Goal: Complete application form: Complete application form

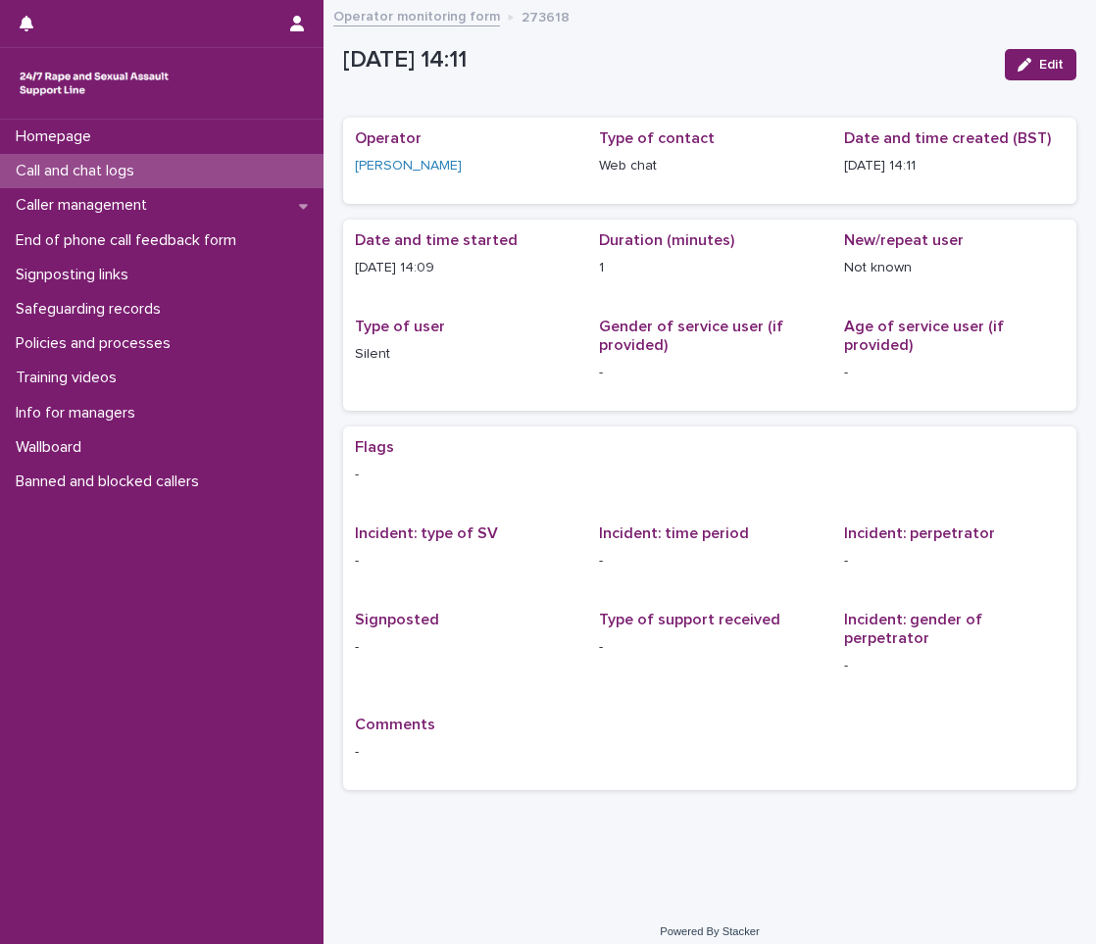
click at [229, 159] on div "Call and chat logs" at bounding box center [161, 171] width 323 height 34
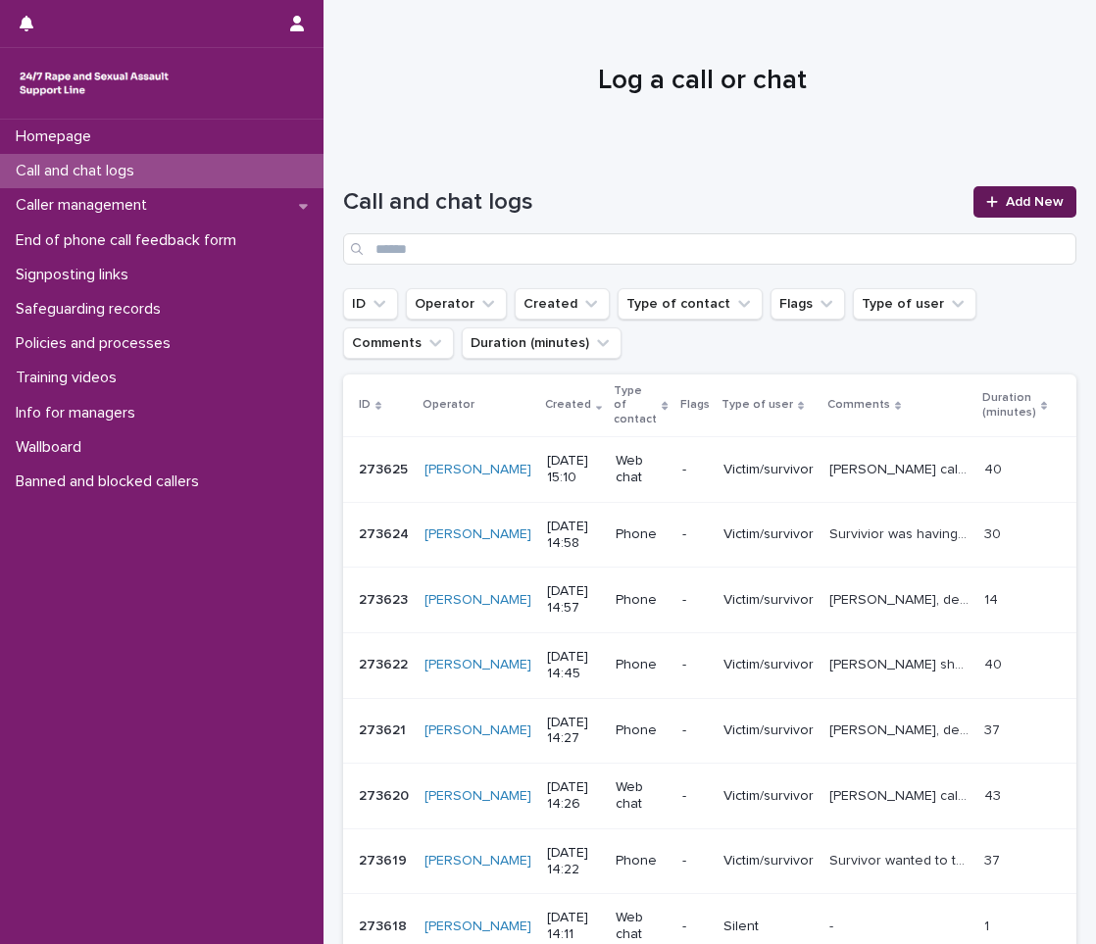
click at [1028, 202] on span "Add New" at bounding box center [1035, 202] width 58 height 14
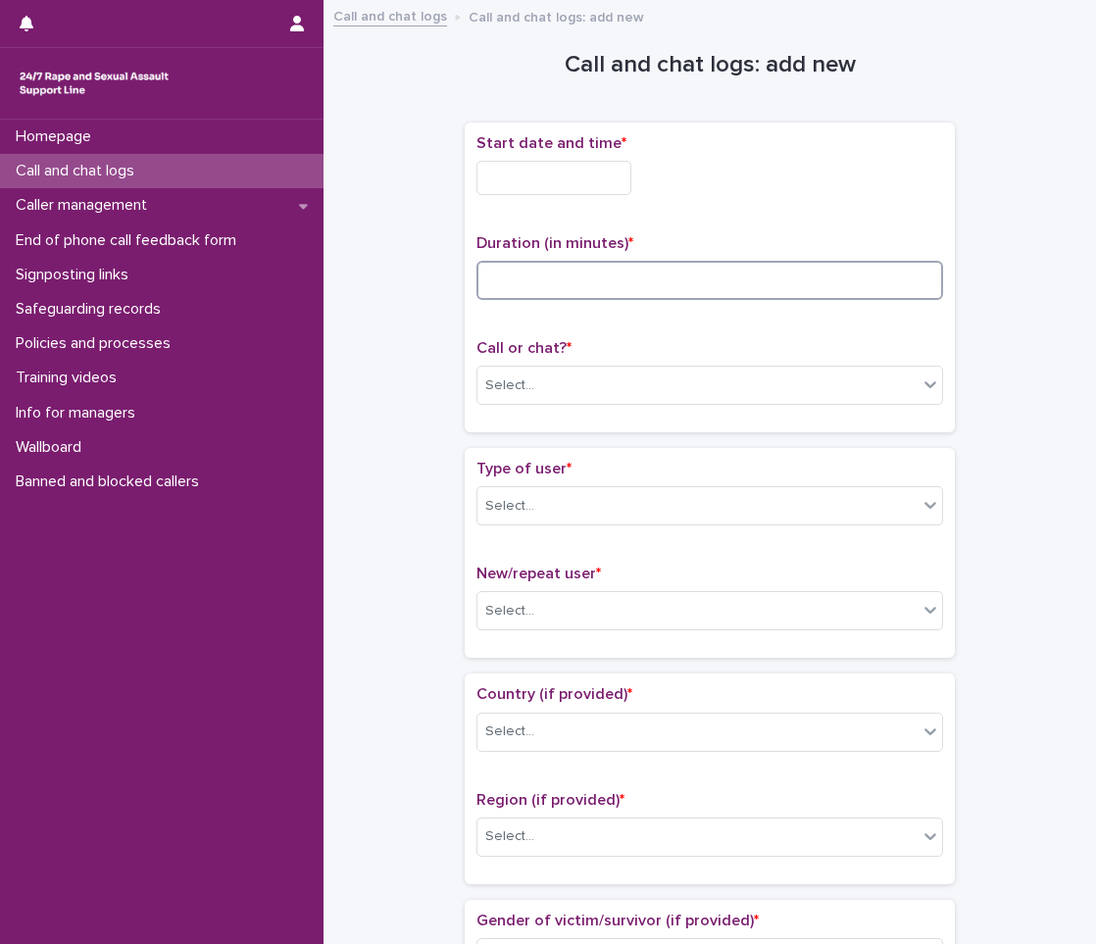
click at [554, 263] on input at bounding box center [709, 280] width 467 height 39
type input "**"
click at [520, 177] on input "text" at bounding box center [553, 178] width 155 height 34
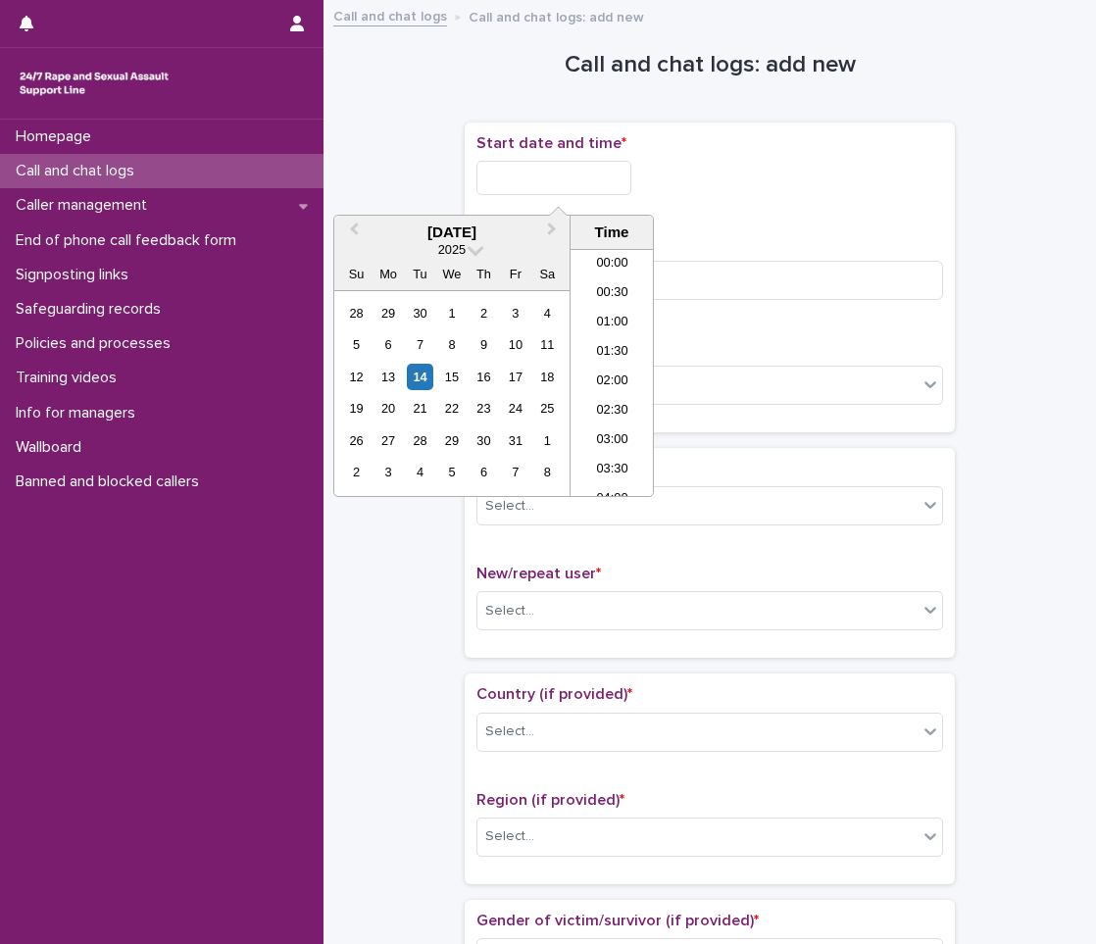
scroll to position [774, 0]
click at [592, 335] on li "14:30" at bounding box center [611, 342] width 83 height 29
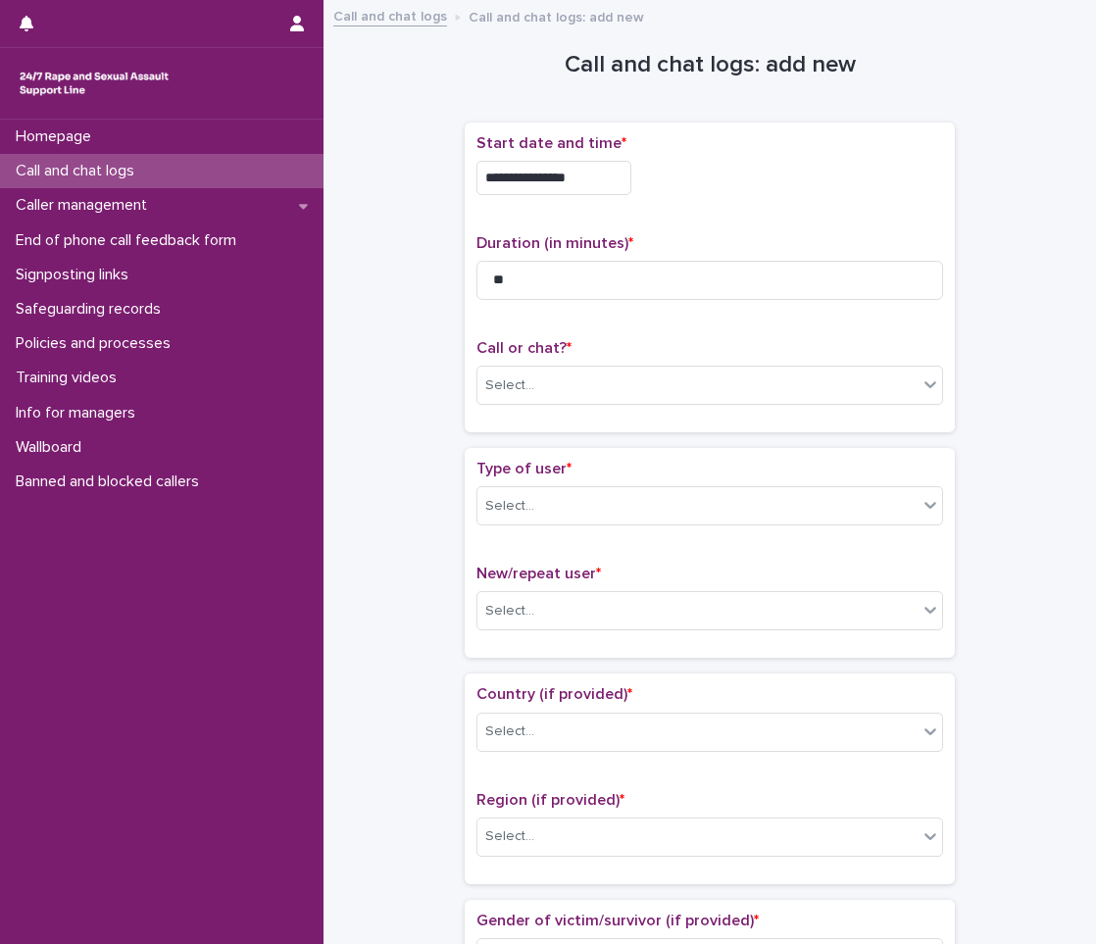
click at [603, 189] on input "**********" at bounding box center [553, 178] width 155 height 34
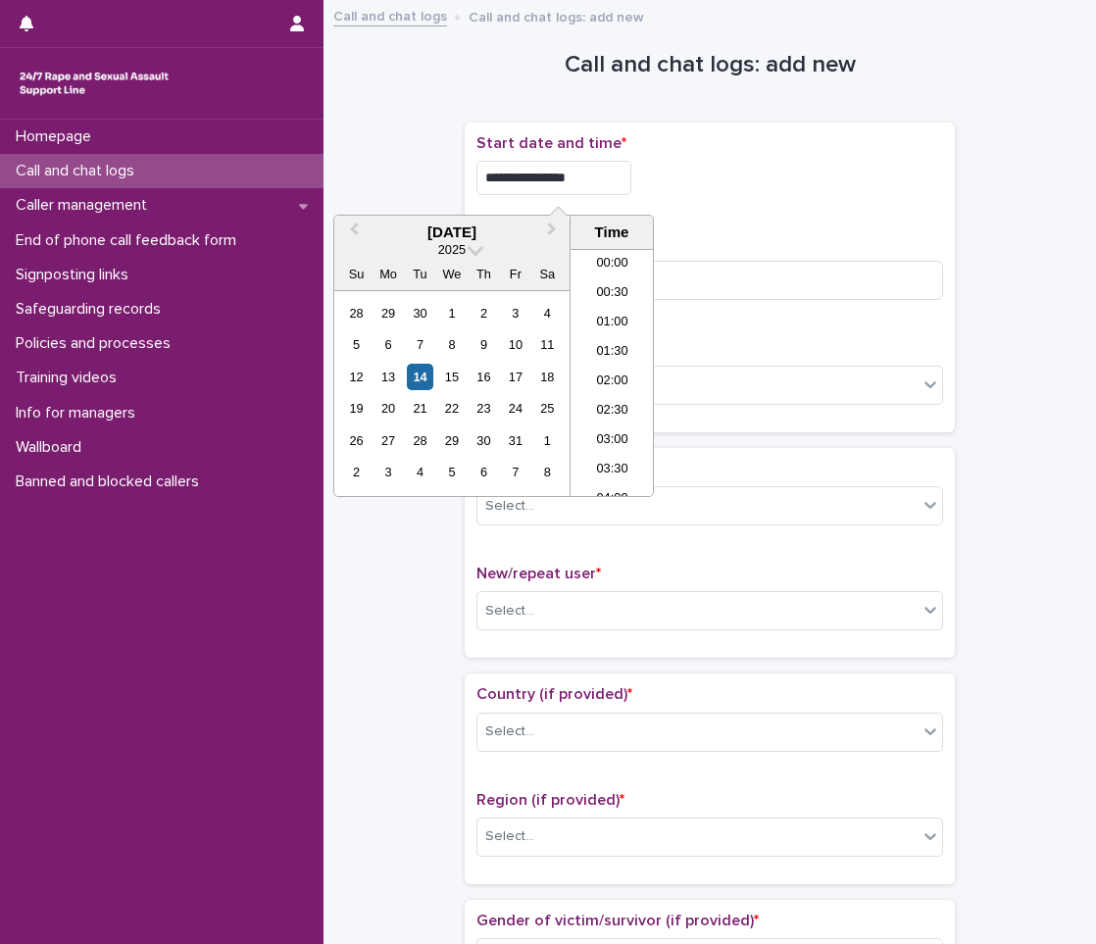
scroll to position [745, 0]
type input "**********"
click at [792, 234] on p "Duration (in minutes) *" at bounding box center [709, 243] width 467 height 19
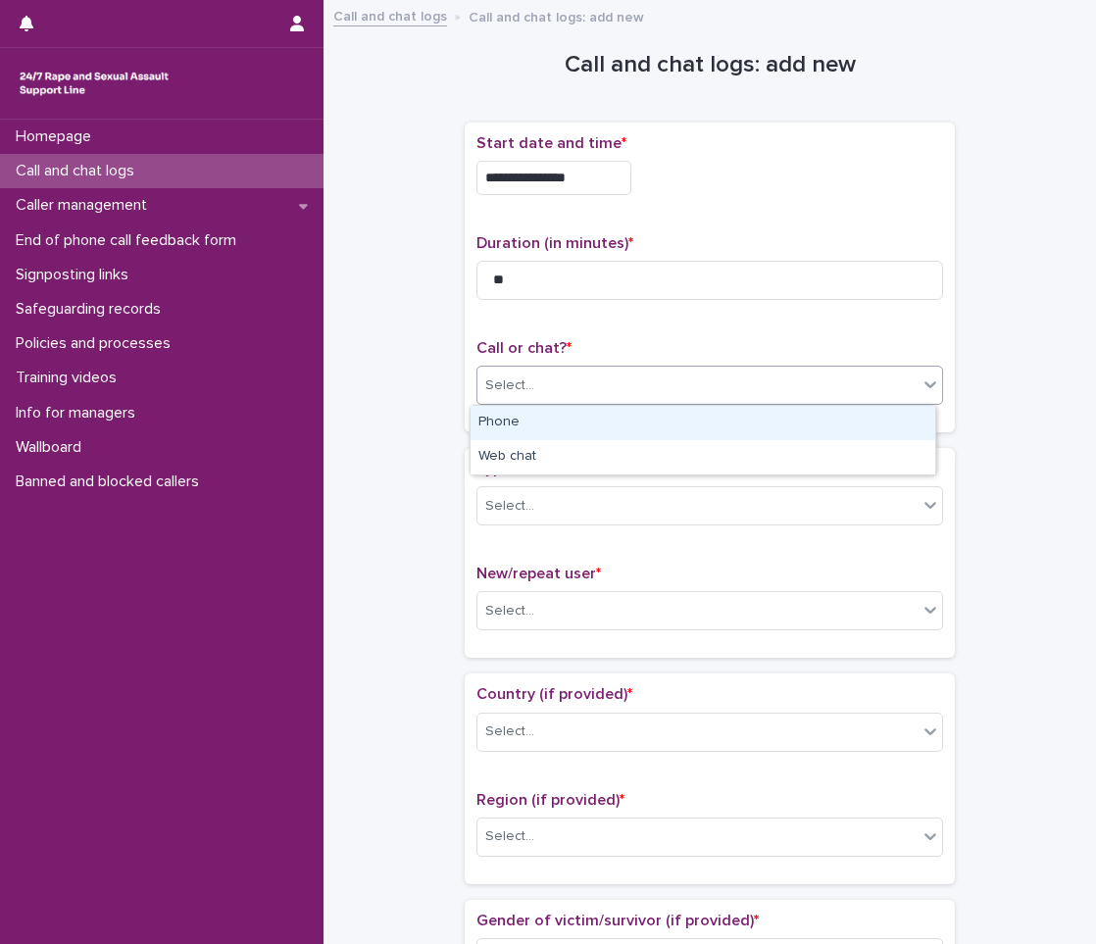
click at [559, 400] on div "Select..." at bounding box center [697, 386] width 440 height 32
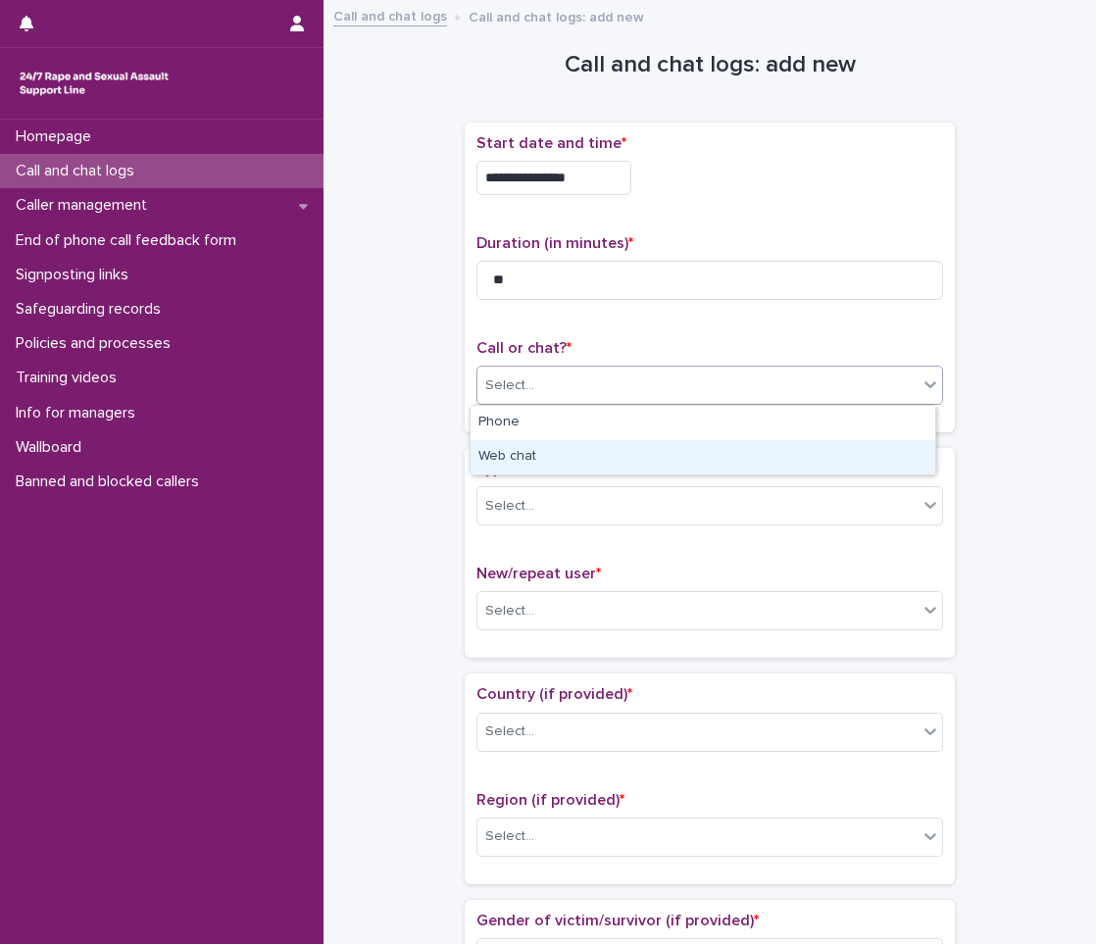
click at [523, 451] on div "Web chat" at bounding box center [702, 457] width 465 height 34
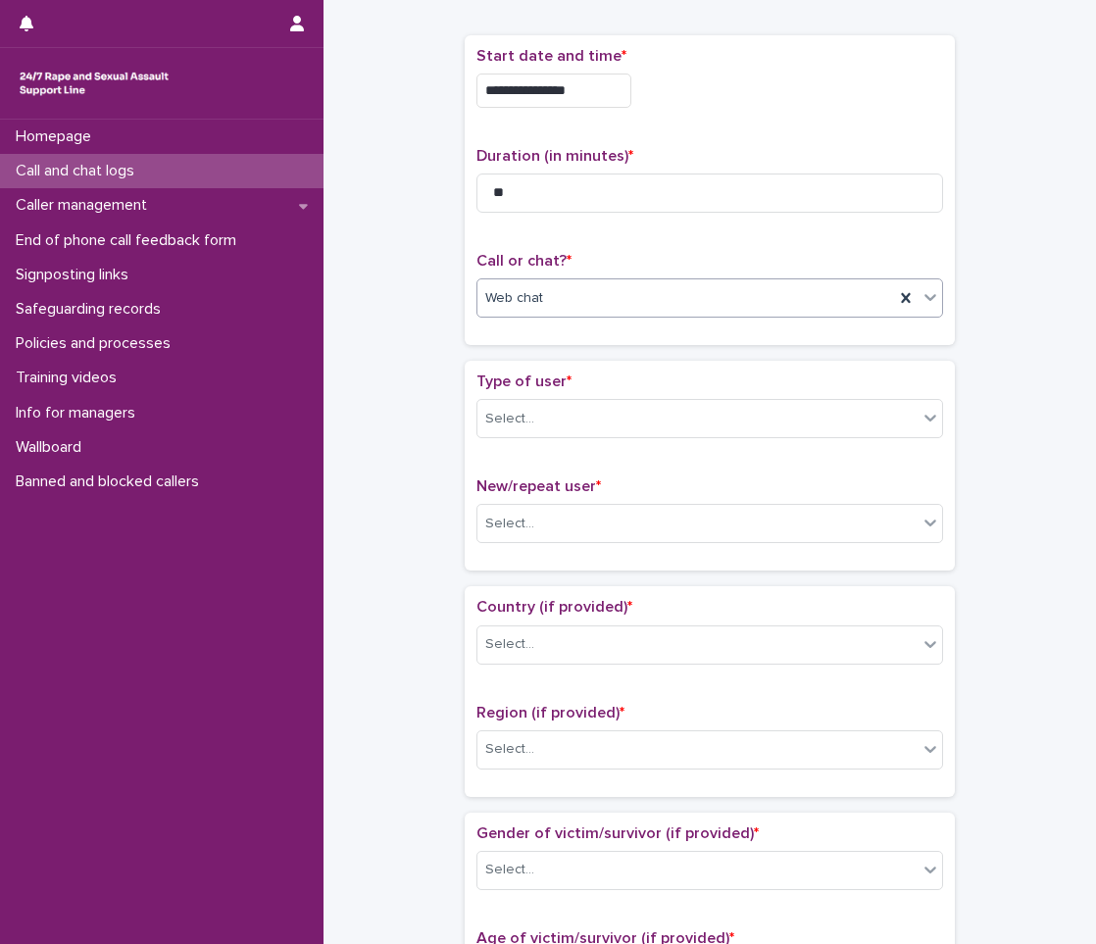
scroll to position [98, 0]
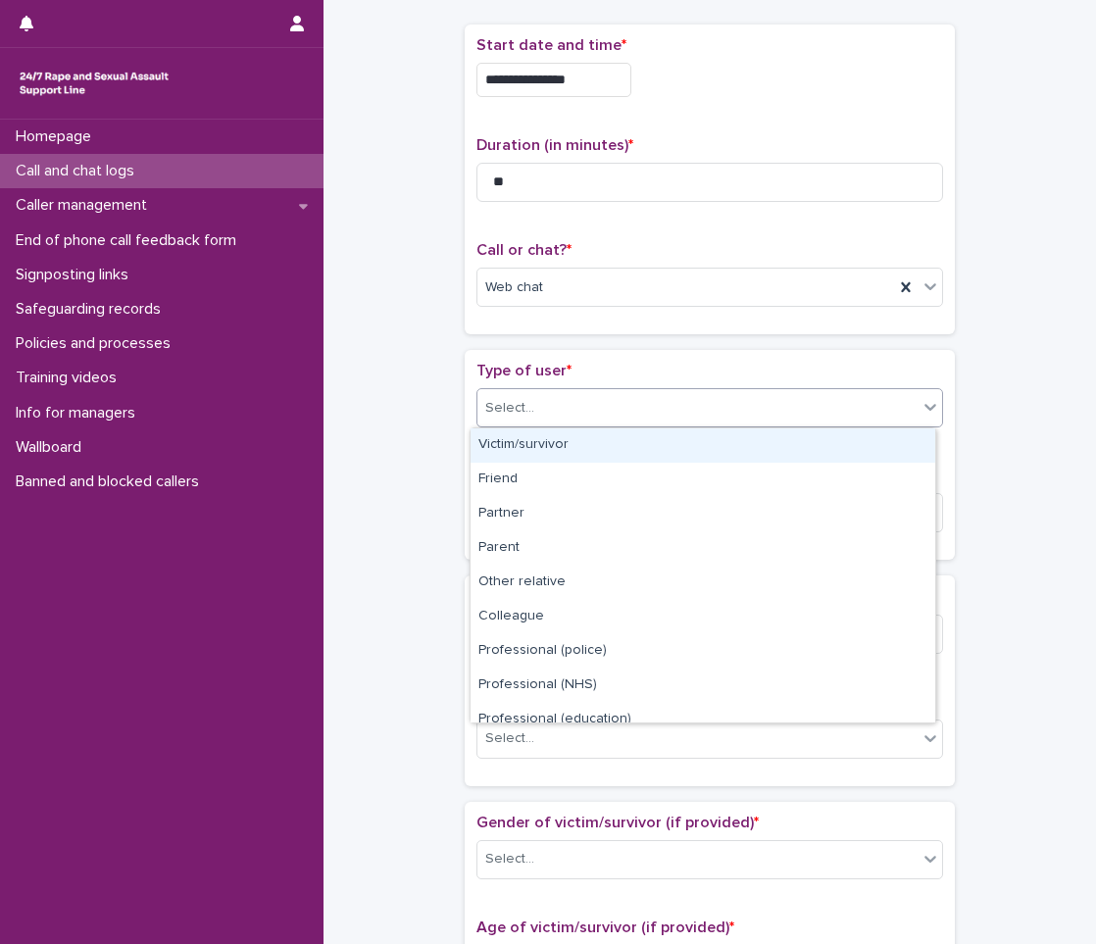
click at [535, 416] on div "Select..." at bounding box center [697, 408] width 440 height 32
click at [519, 447] on div "Victim/survivor" at bounding box center [702, 445] width 465 height 34
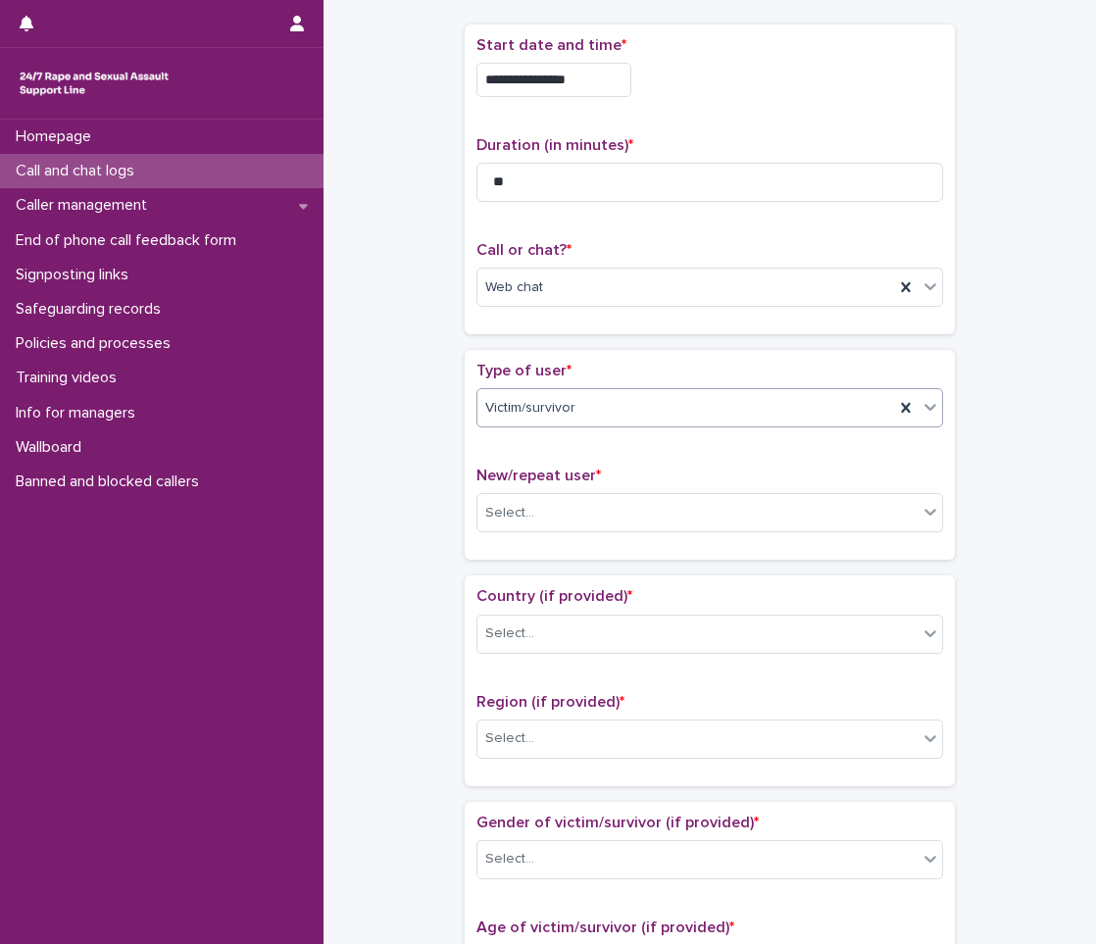
click at [519, 403] on span "Victim/survivor" at bounding box center [530, 408] width 90 height 21
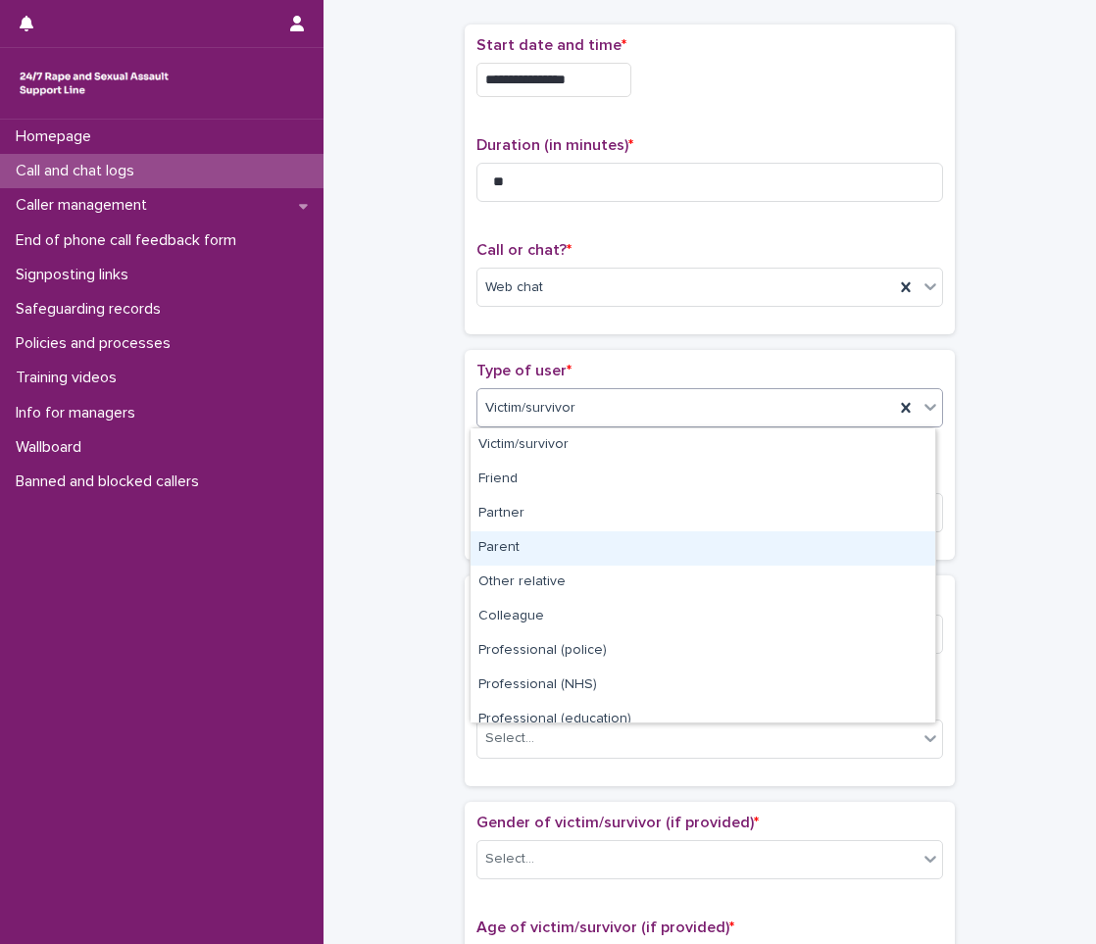
click at [513, 549] on div "Parent" at bounding box center [702, 548] width 465 height 34
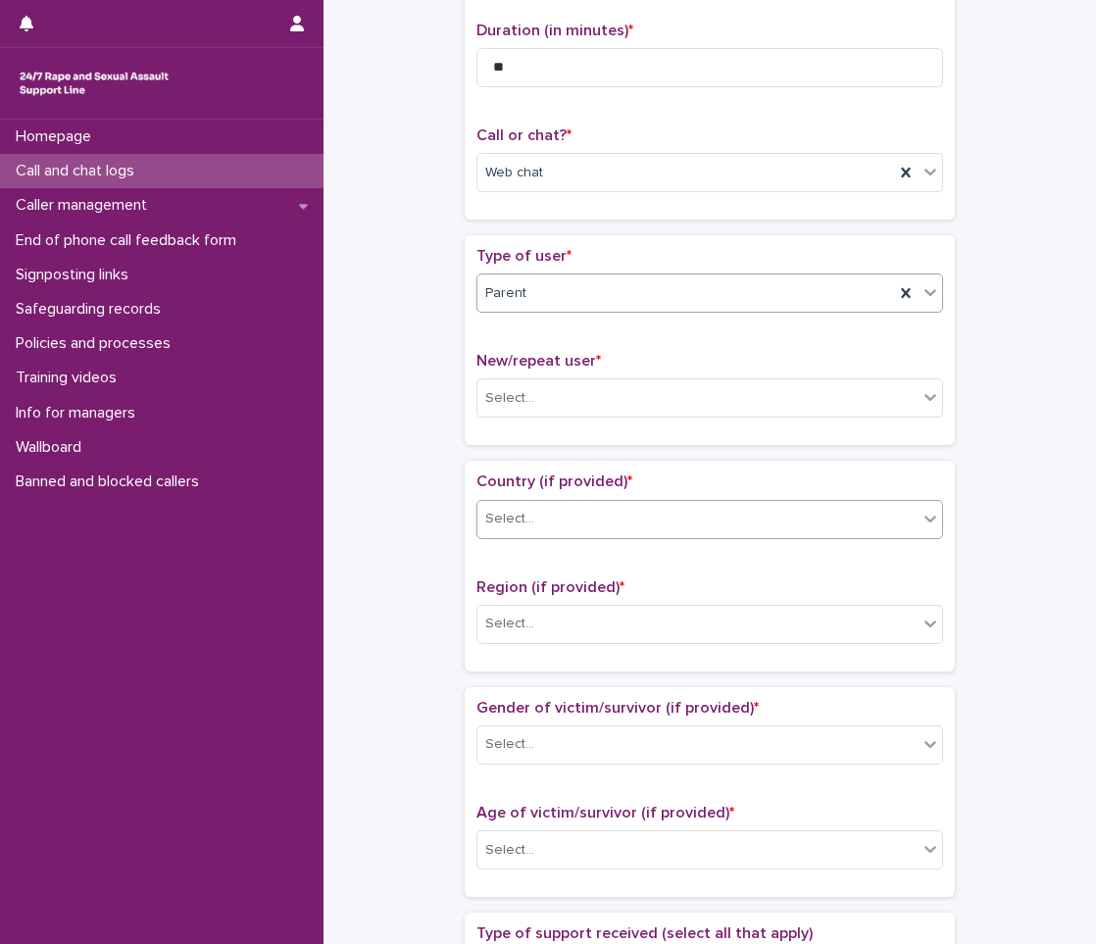
scroll to position [294, 0]
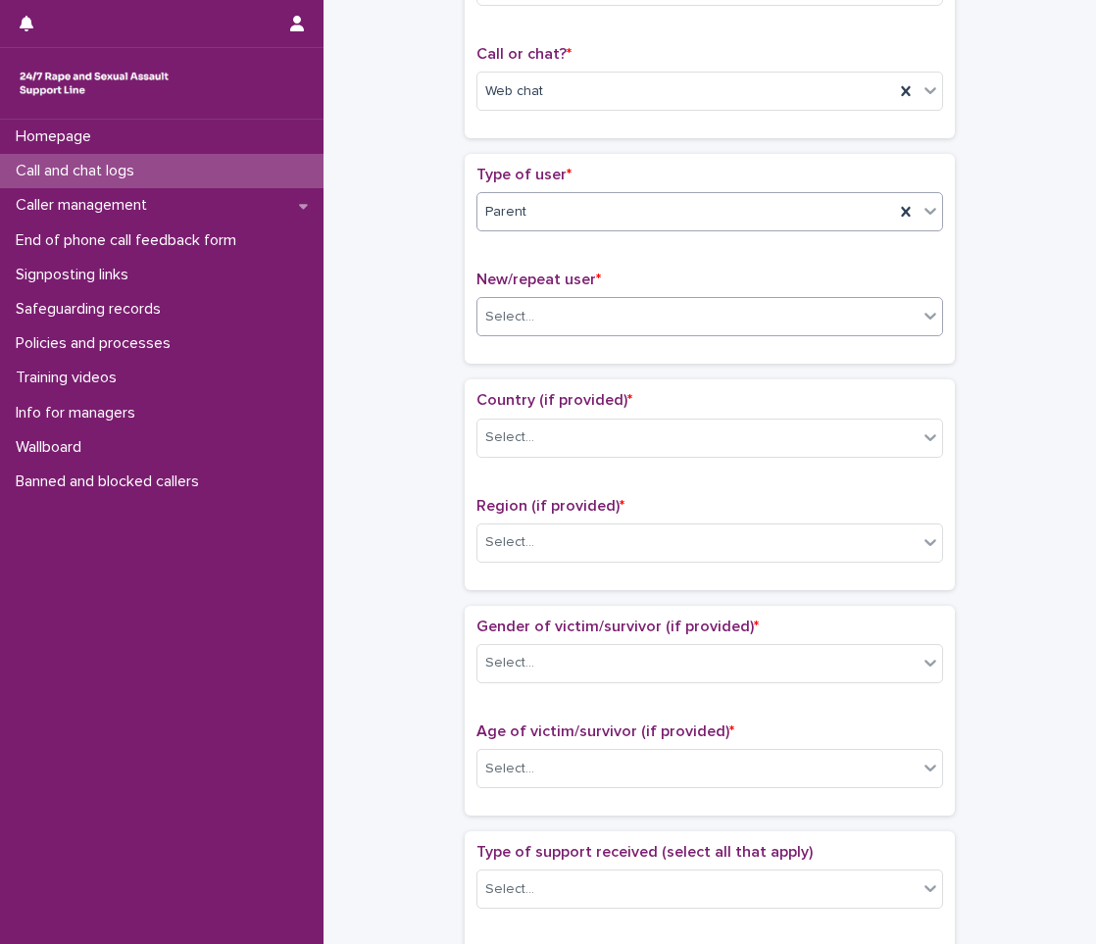
click at [544, 319] on div "Select..." at bounding box center [697, 317] width 440 height 32
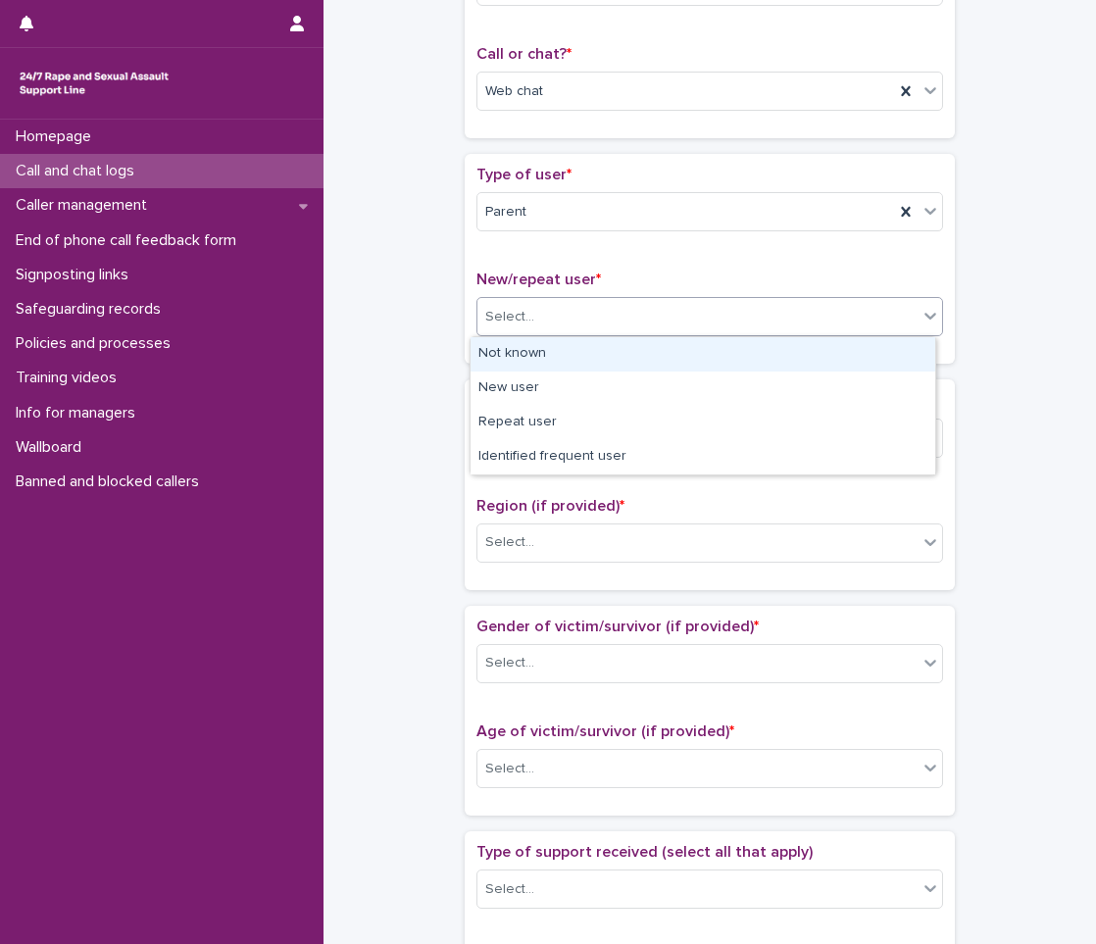
click at [498, 354] on div "Not known" at bounding box center [702, 354] width 465 height 34
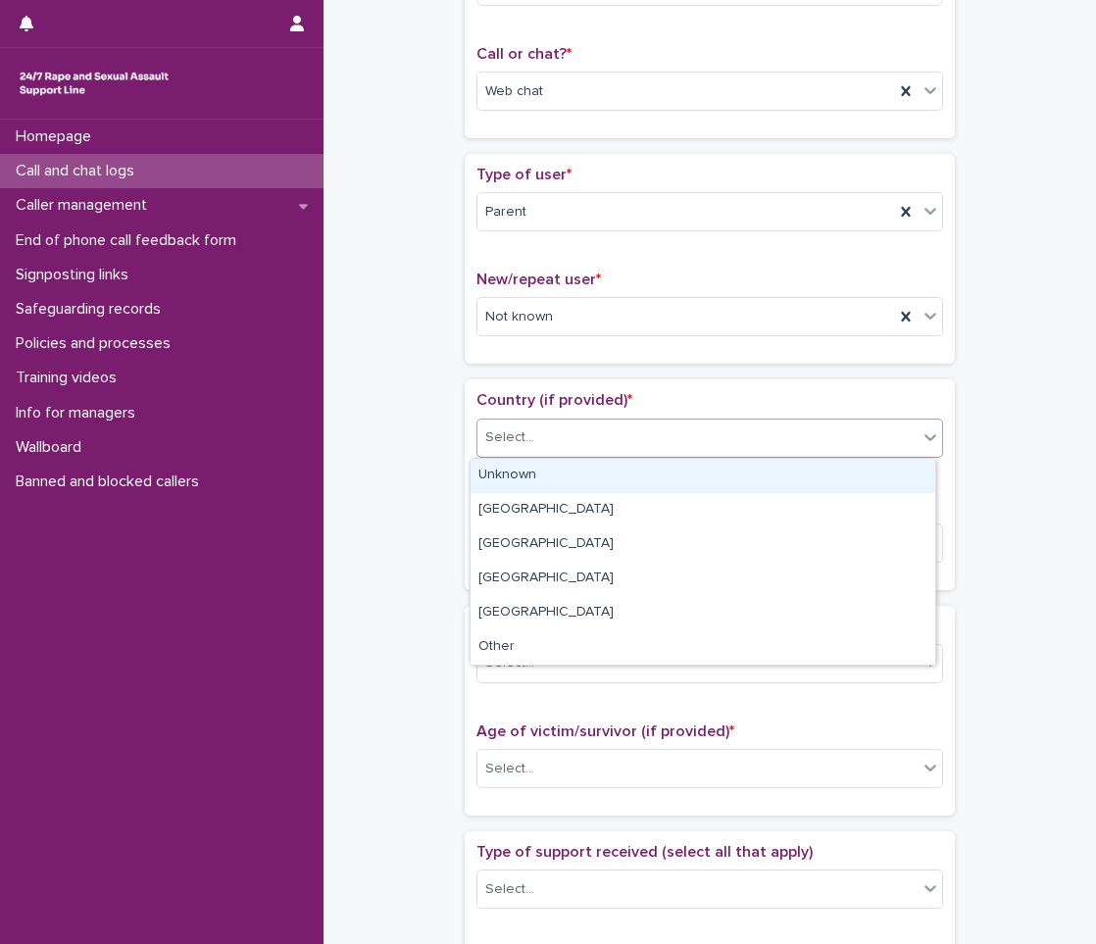
click at [536, 449] on div at bounding box center [537, 437] width 2 height 25
click at [520, 465] on div "Unknown" at bounding box center [702, 476] width 465 height 34
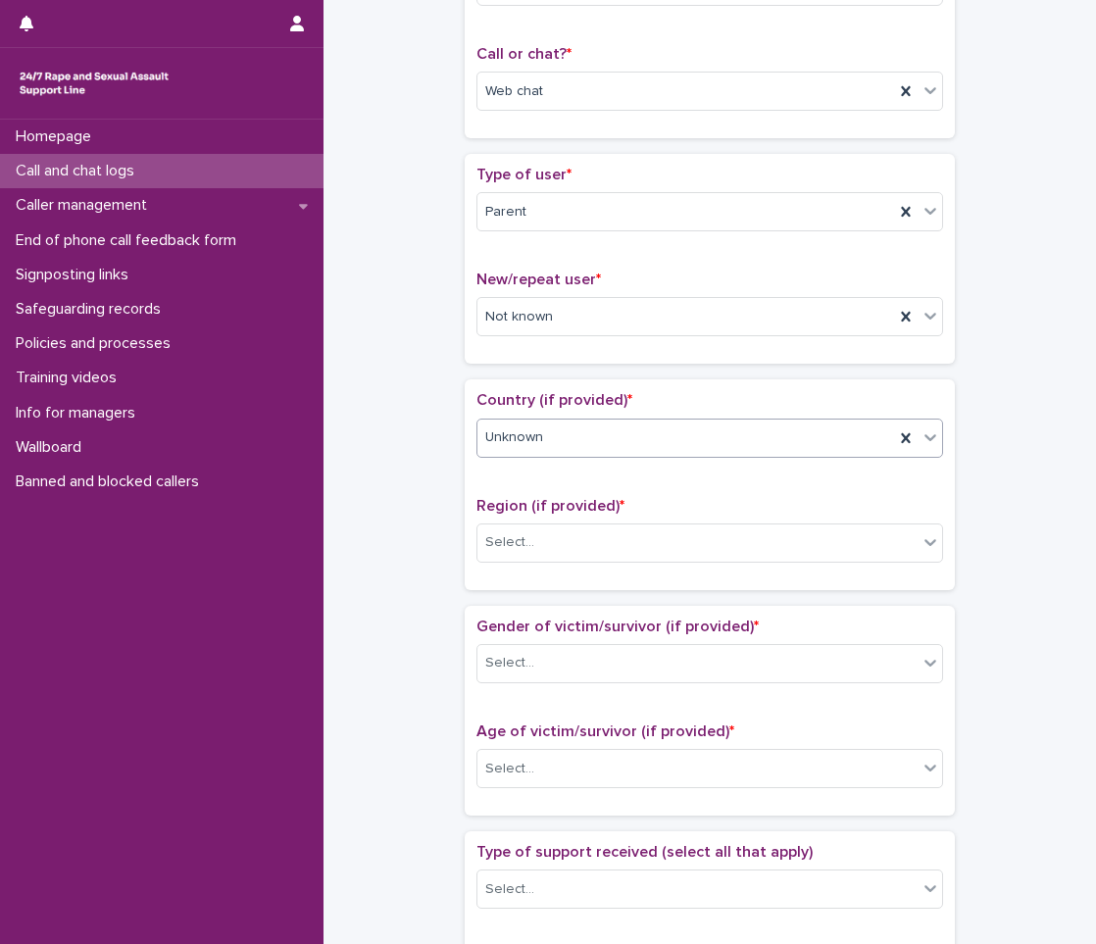
scroll to position [490, 0]
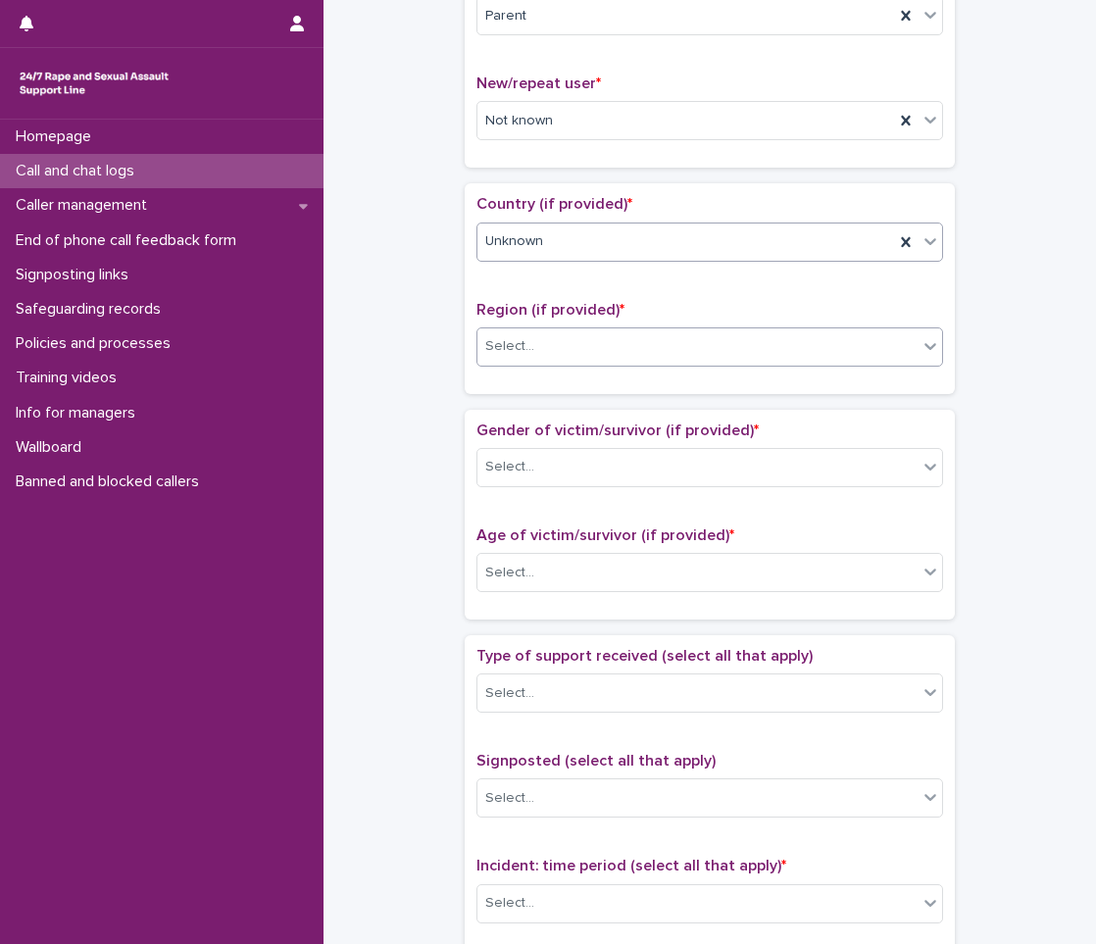
click at [517, 347] on div "Select..." at bounding box center [509, 346] width 49 height 21
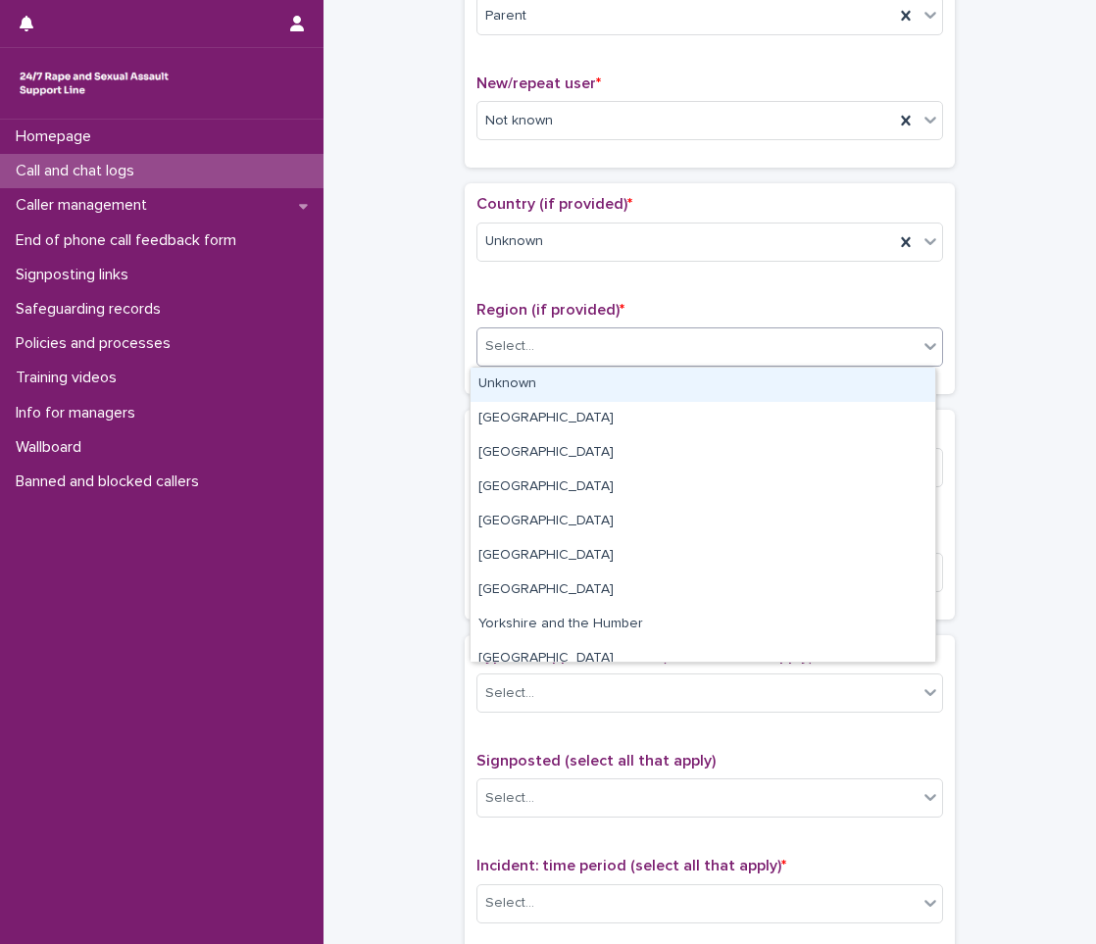
click at [519, 392] on div "Unknown" at bounding box center [702, 385] width 465 height 34
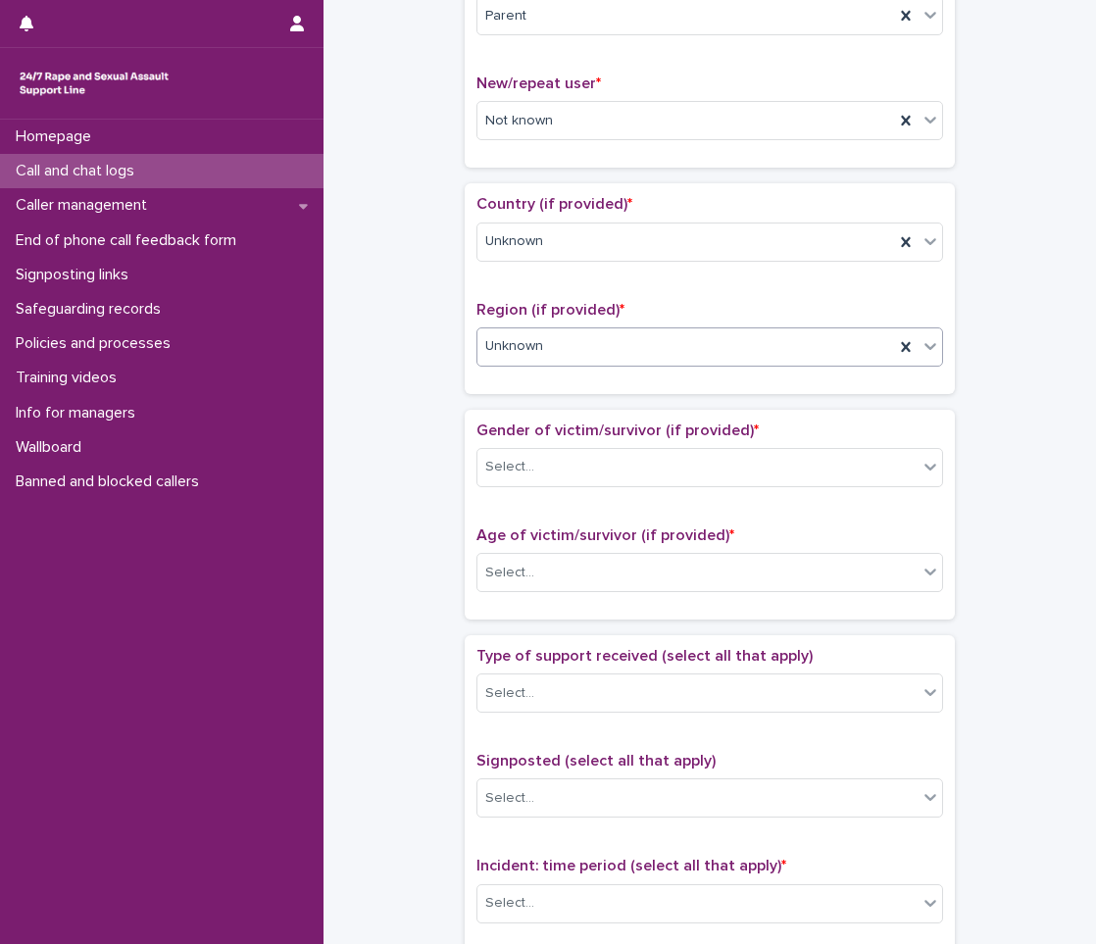
scroll to position [784, 0]
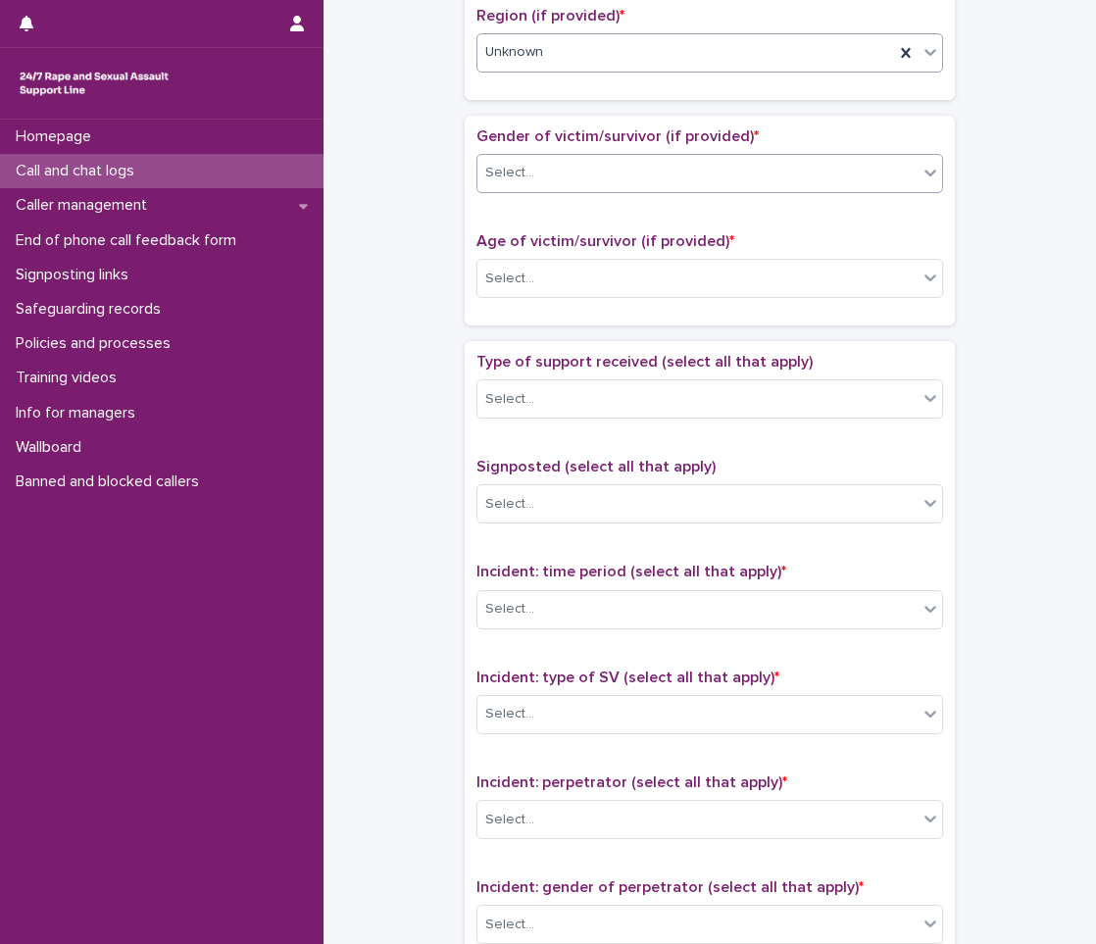
click at [525, 171] on div "Select..." at bounding box center [697, 173] width 440 height 32
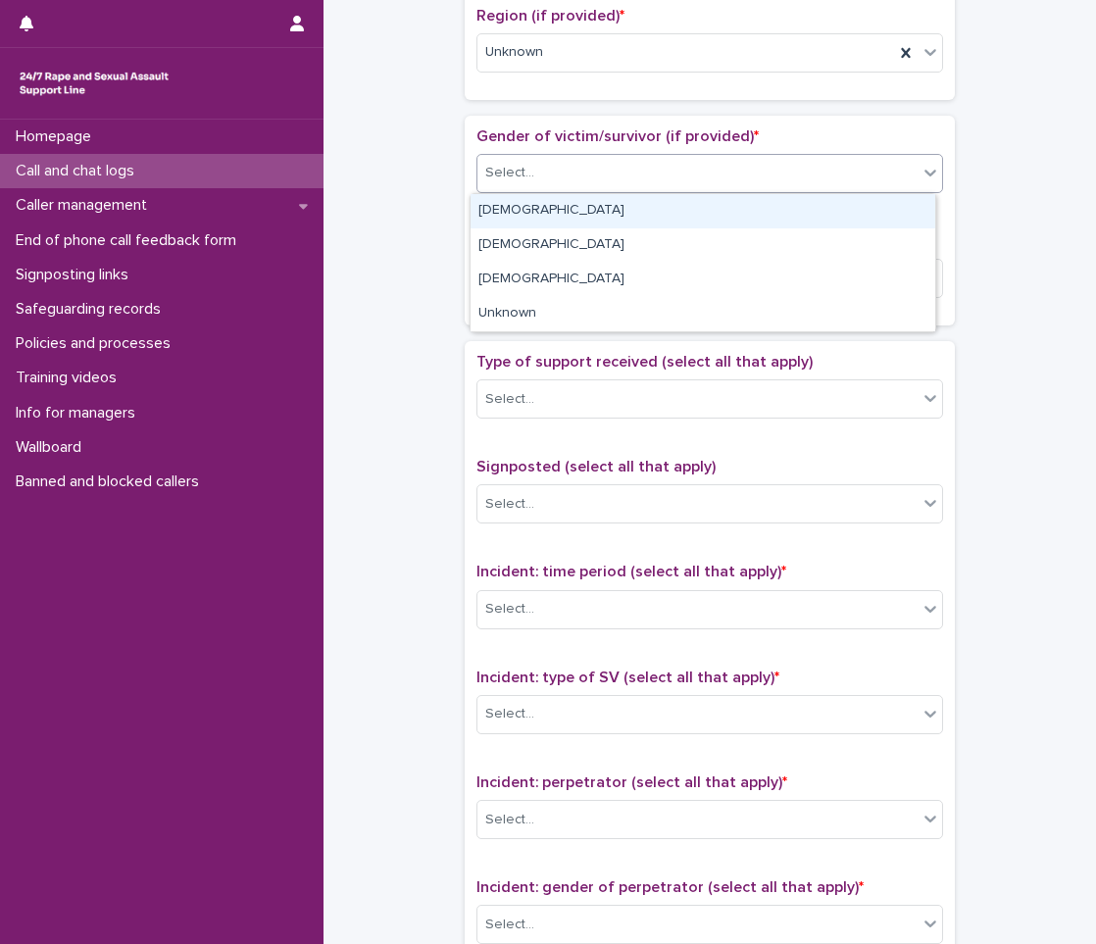
click at [500, 227] on div "[DEMOGRAPHIC_DATA]" at bounding box center [702, 211] width 465 height 34
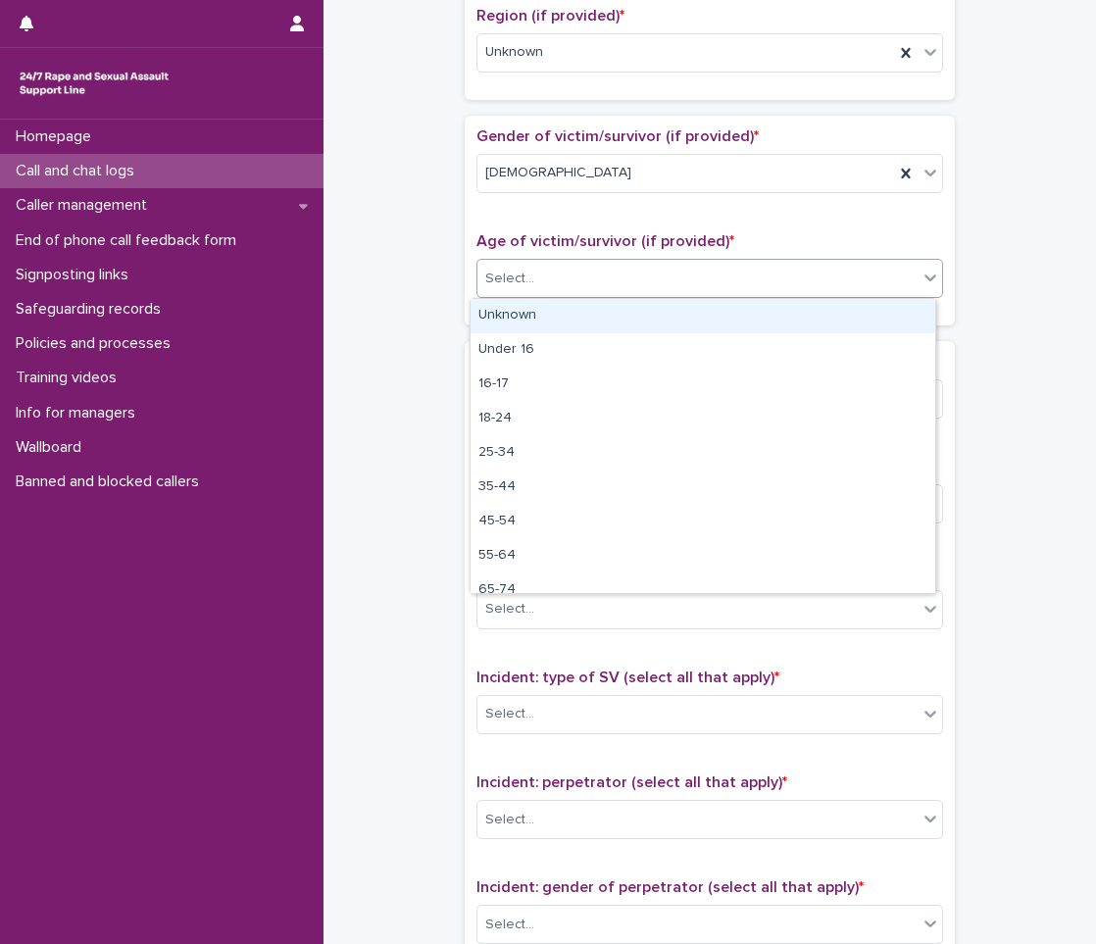
click at [522, 280] on div "Select..." at bounding box center [509, 279] width 49 height 21
click at [501, 310] on div "Unknown" at bounding box center [702, 316] width 465 height 34
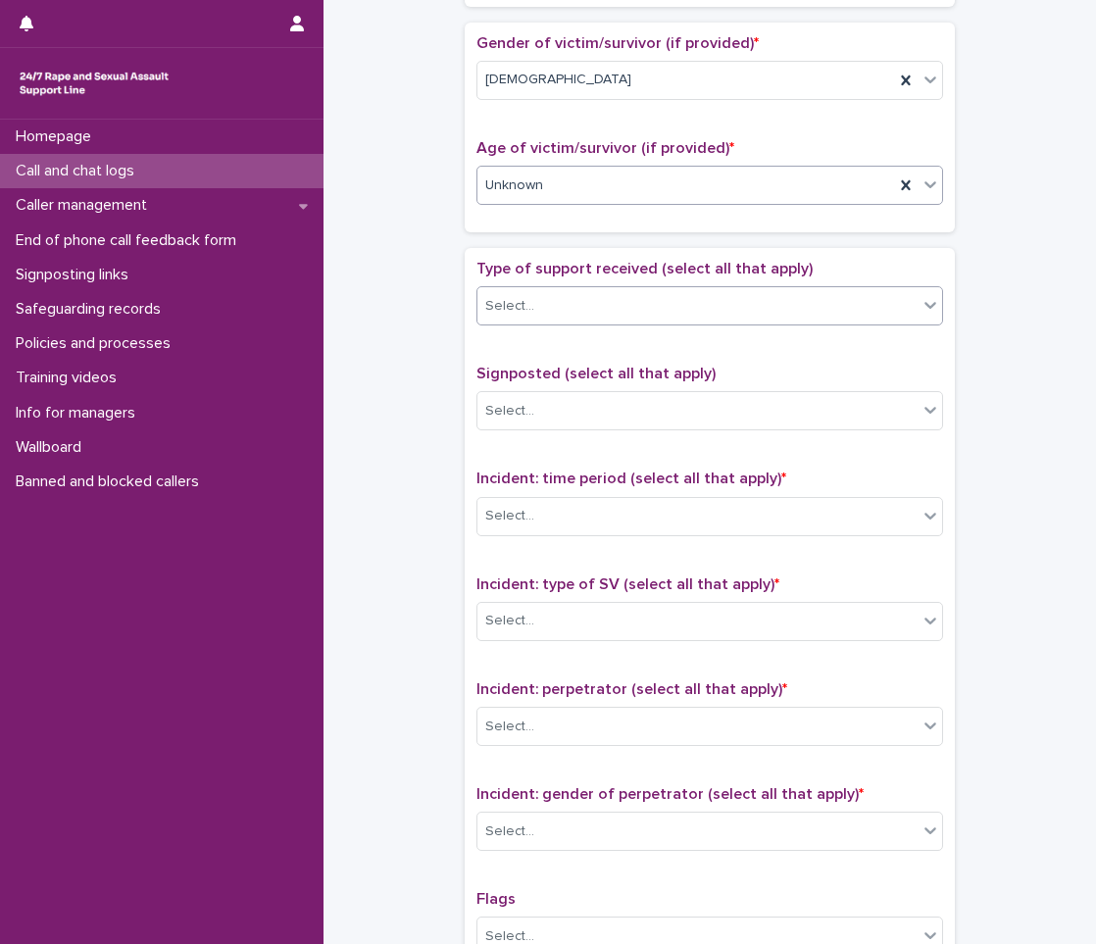
scroll to position [882, 0]
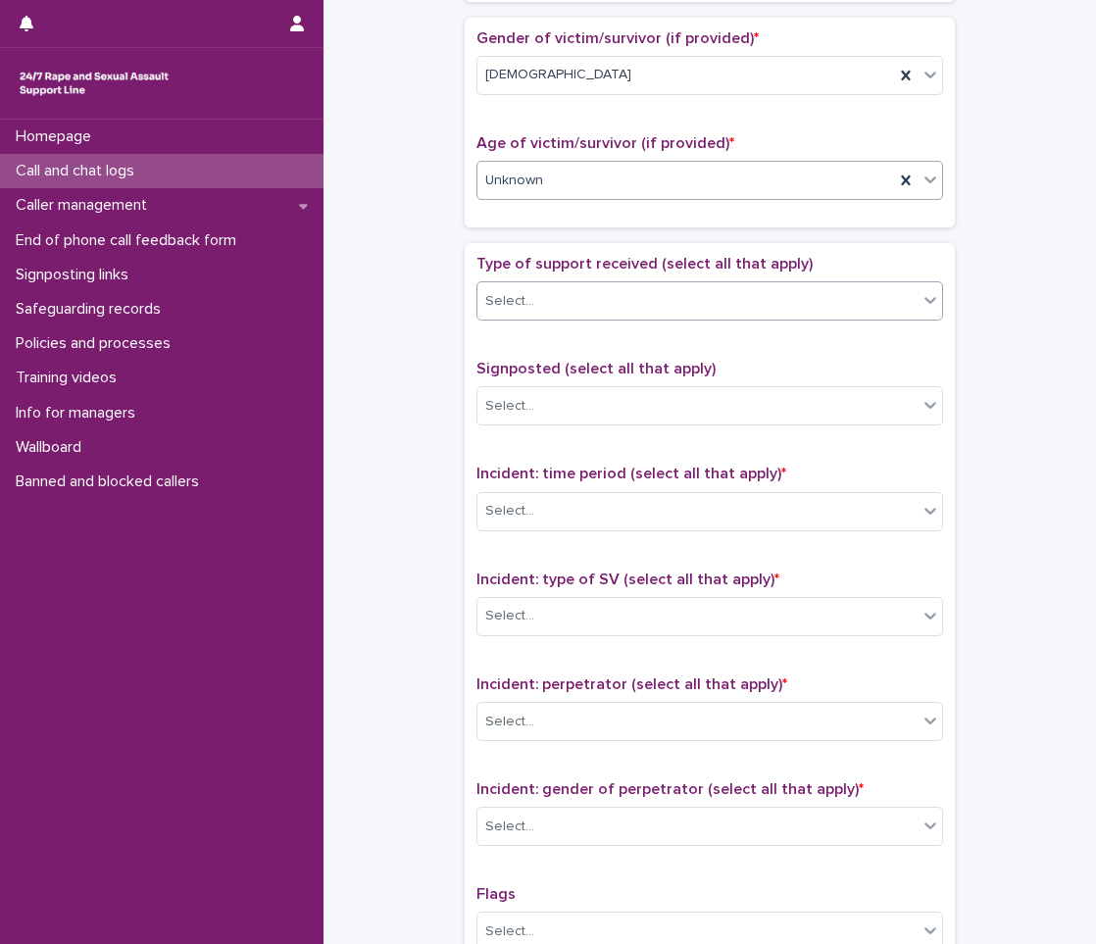
click at [511, 297] on div "Select..." at bounding box center [509, 301] width 49 height 21
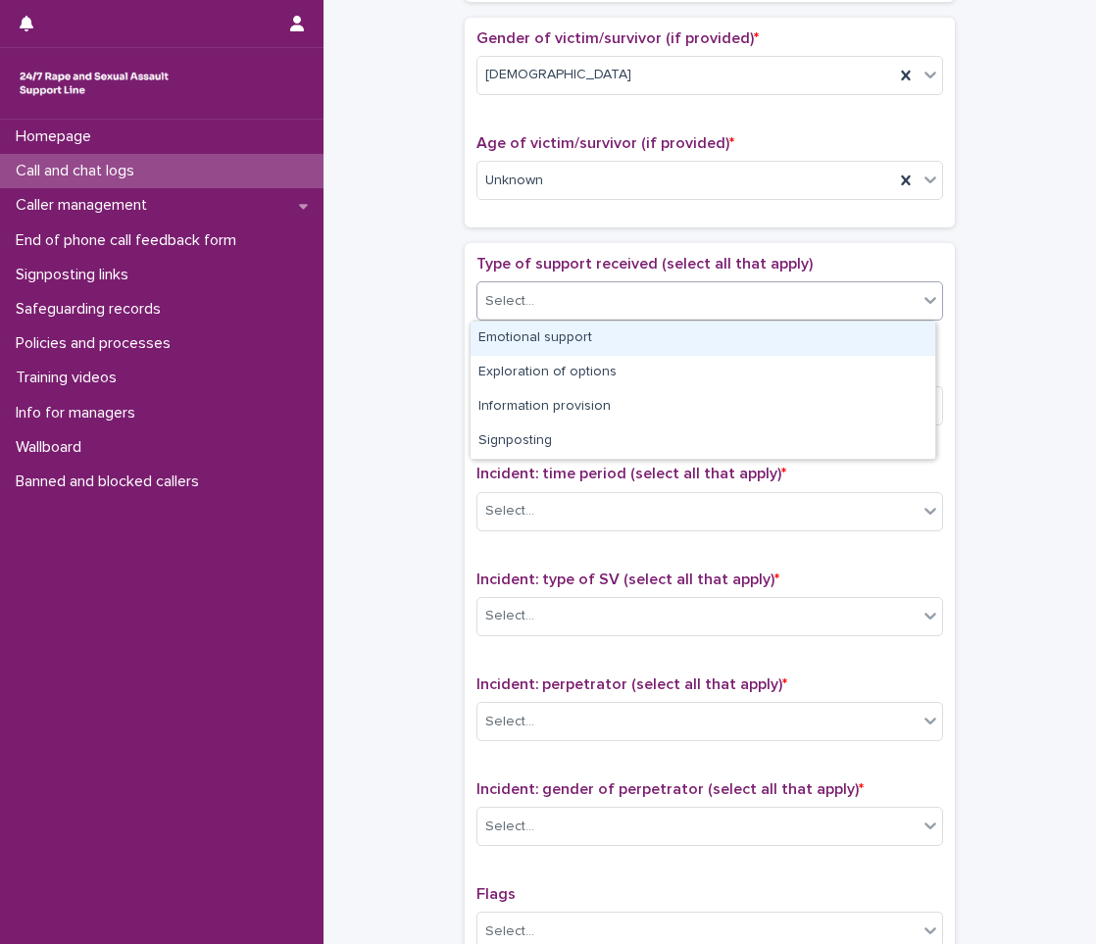
click at [532, 338] on div "Emotional support" at bounding box center [702, 338] width 465 height 34
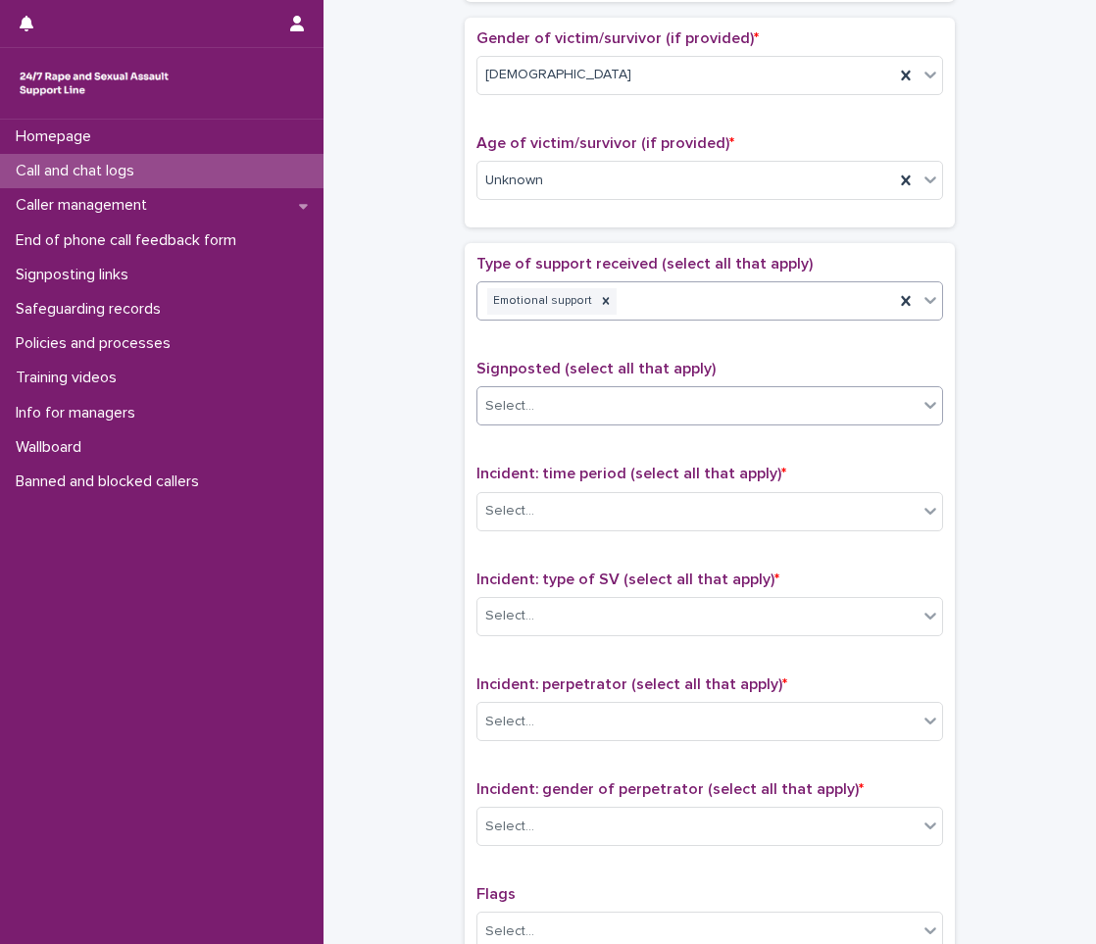
scroll to position [980, 0]
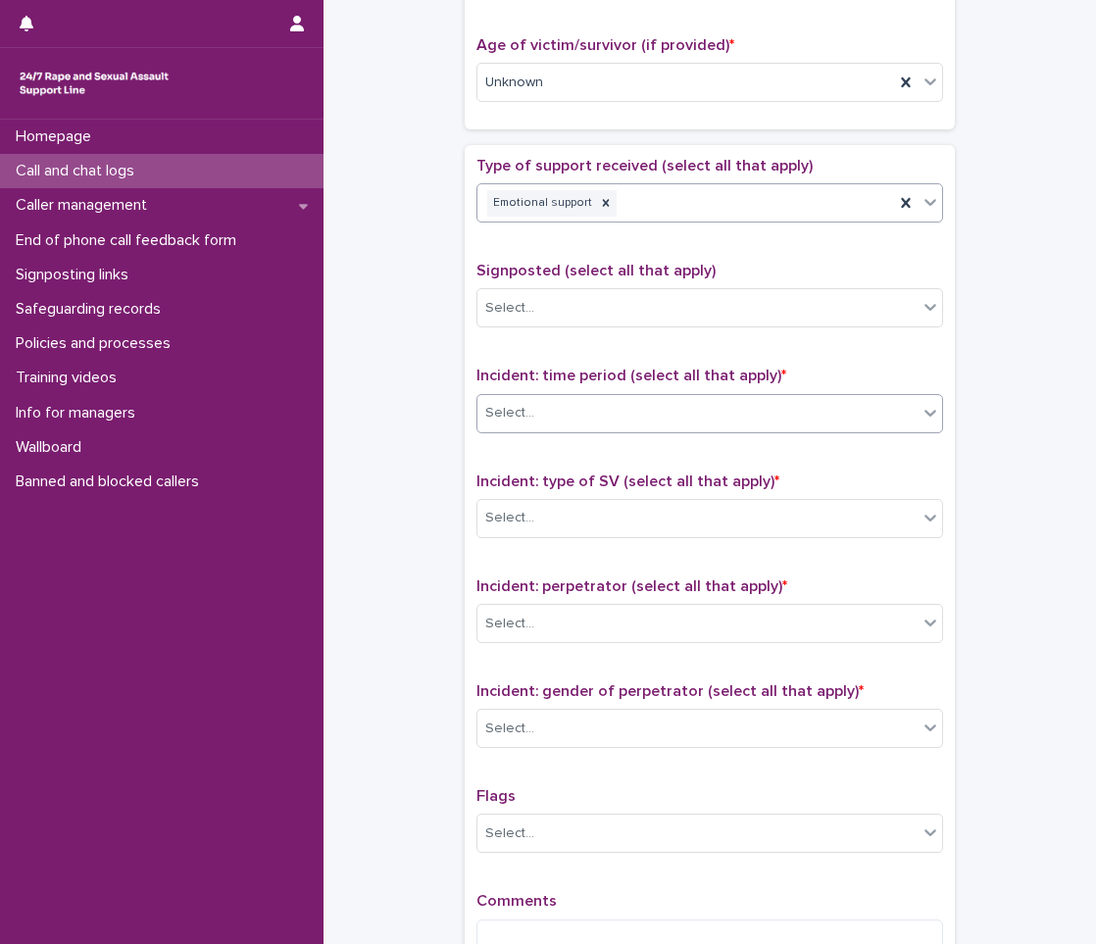
click at [511, 413] on div "Select..." at bounding box center [509, 413] width 49 height 21
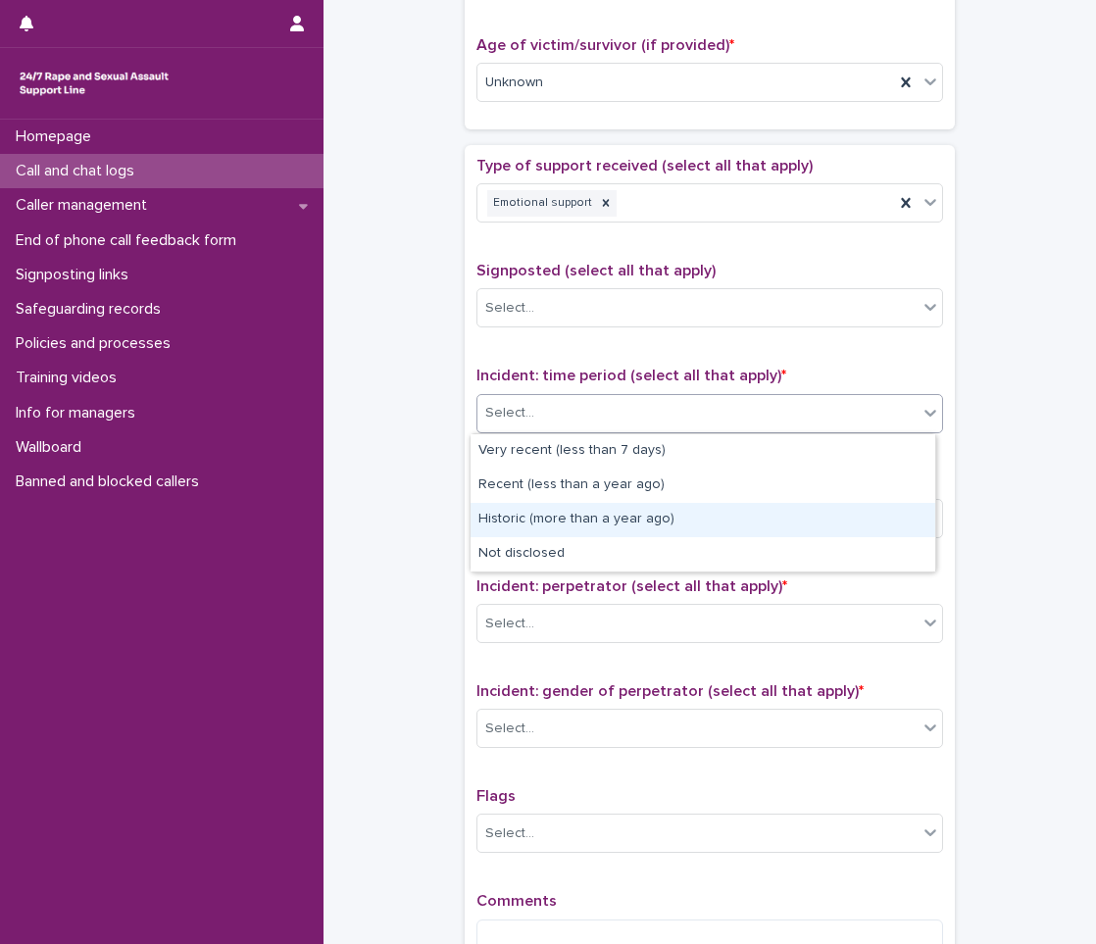
click at [520, 525] on div "Historic (more than a year ago)" at bounding box center [702, 520] width 465 height 34
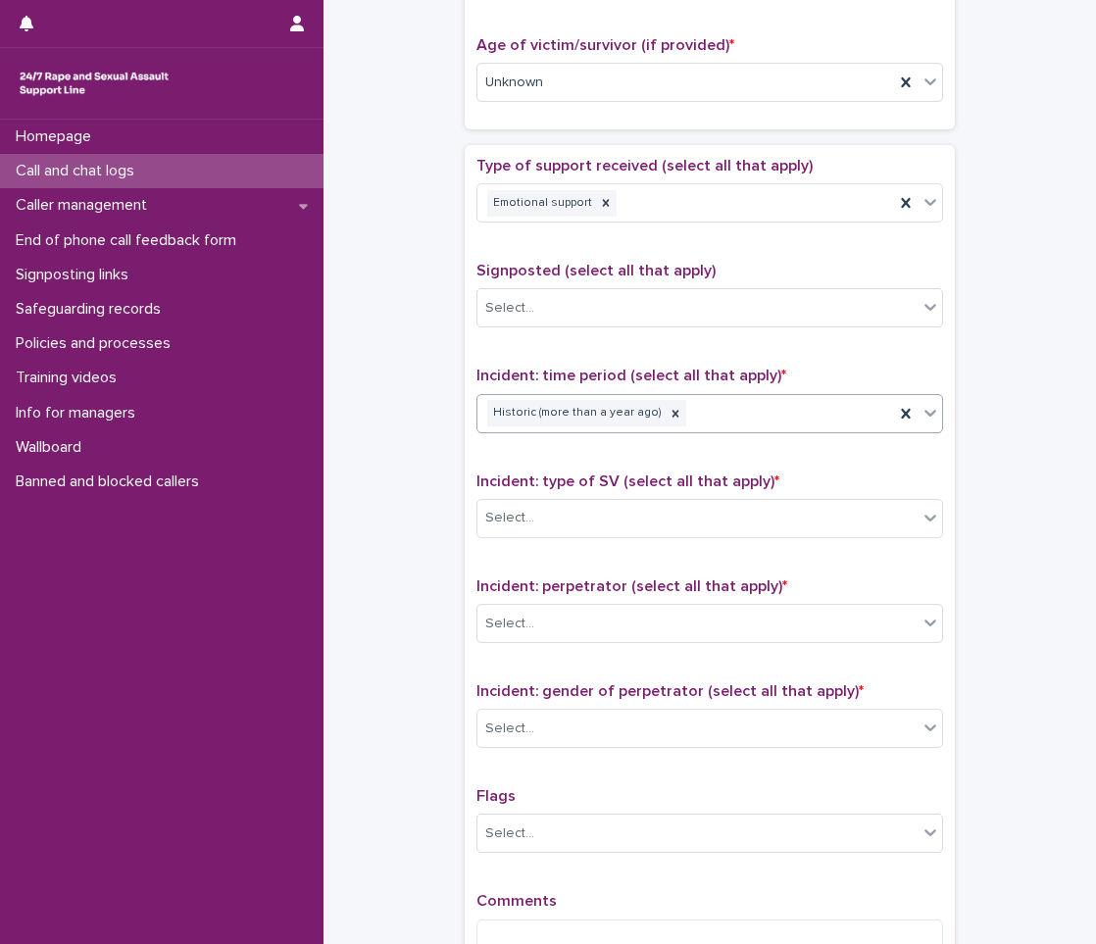
scroll to position [1176, 0]
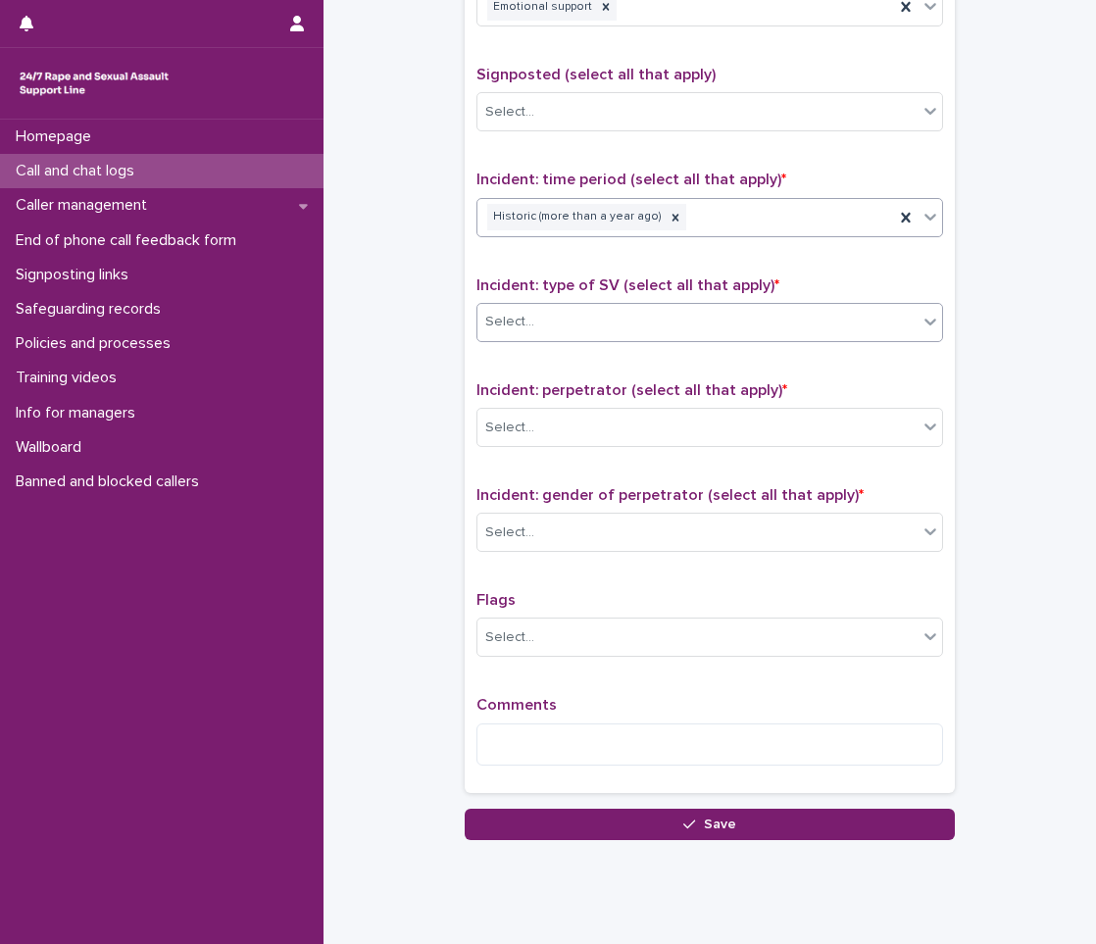
click at [536, 320] on input "text" at bounding box center [537, 322] width 2 height 17
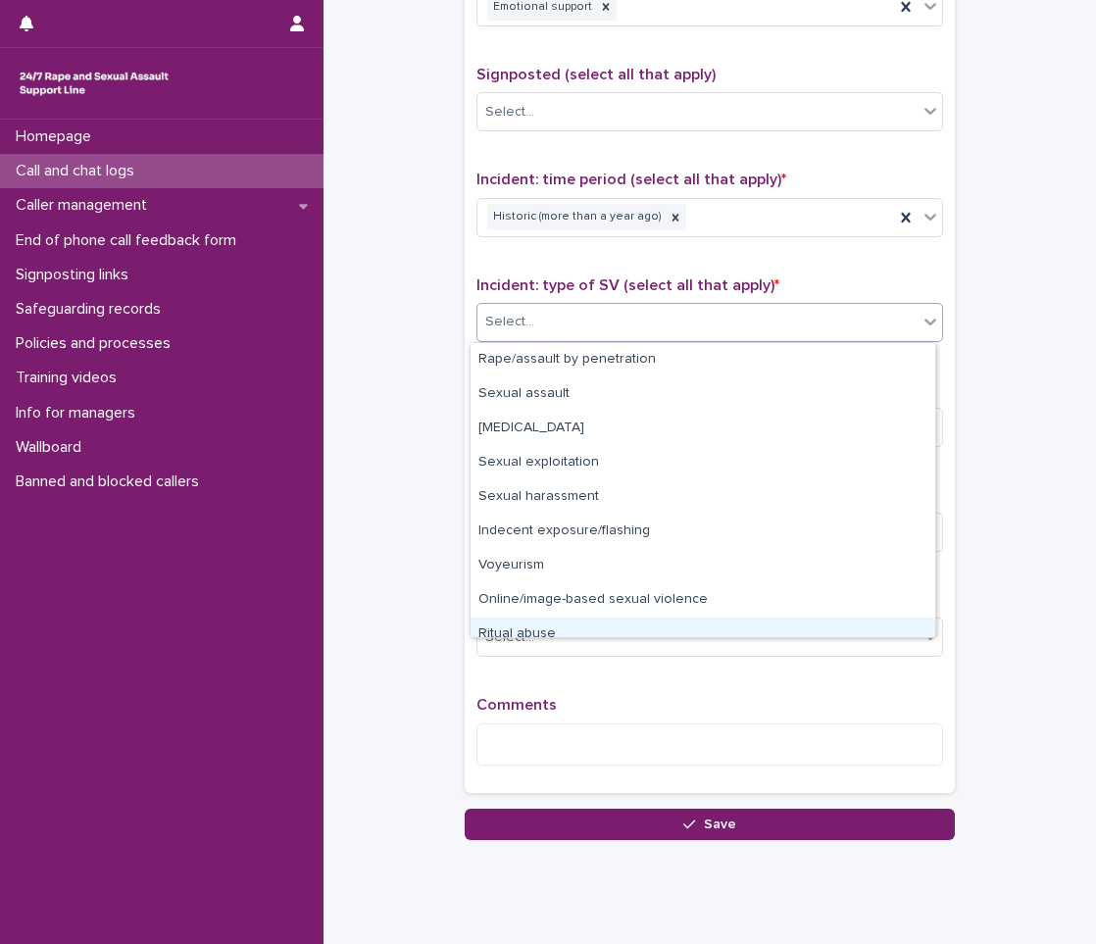
scroll to position [49, 0]
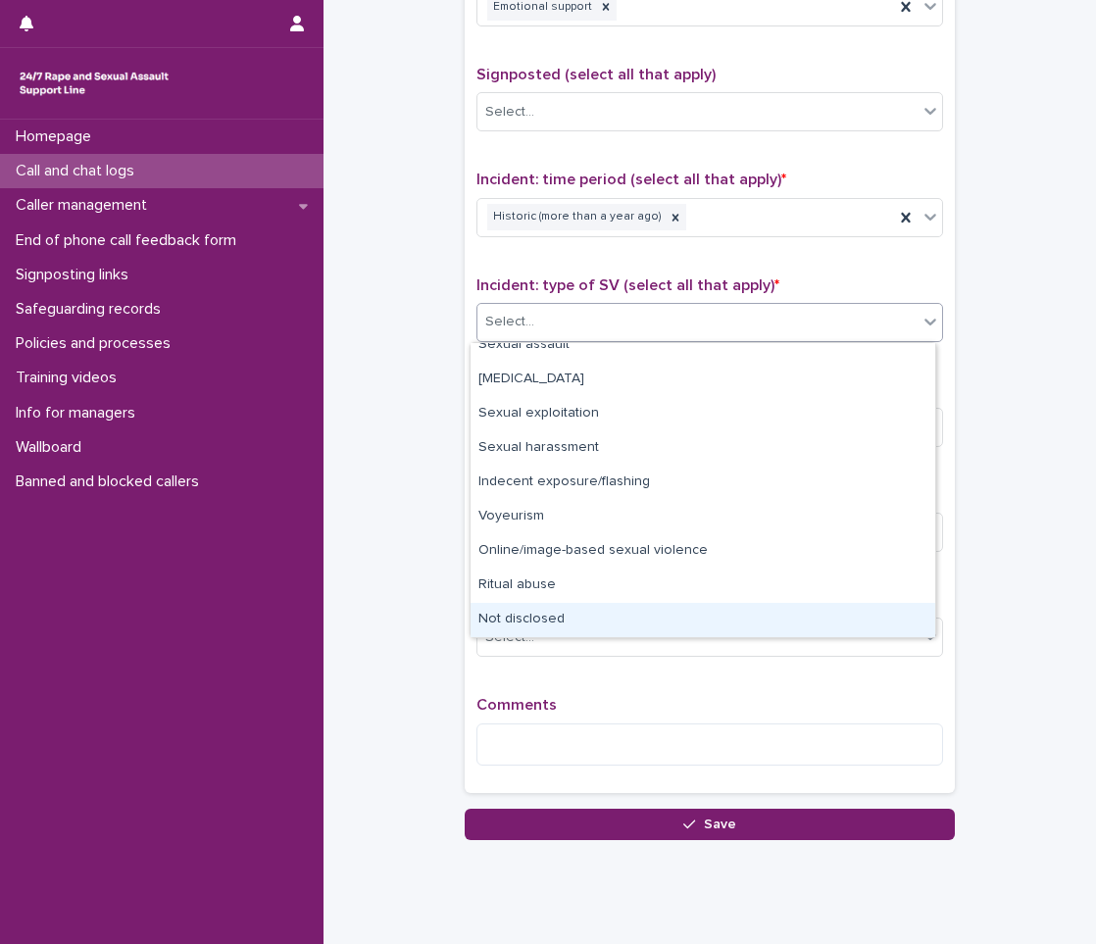
click at [523, 613] on div "Not disclosed" at bounding box center [702, 620] width 465 height 34
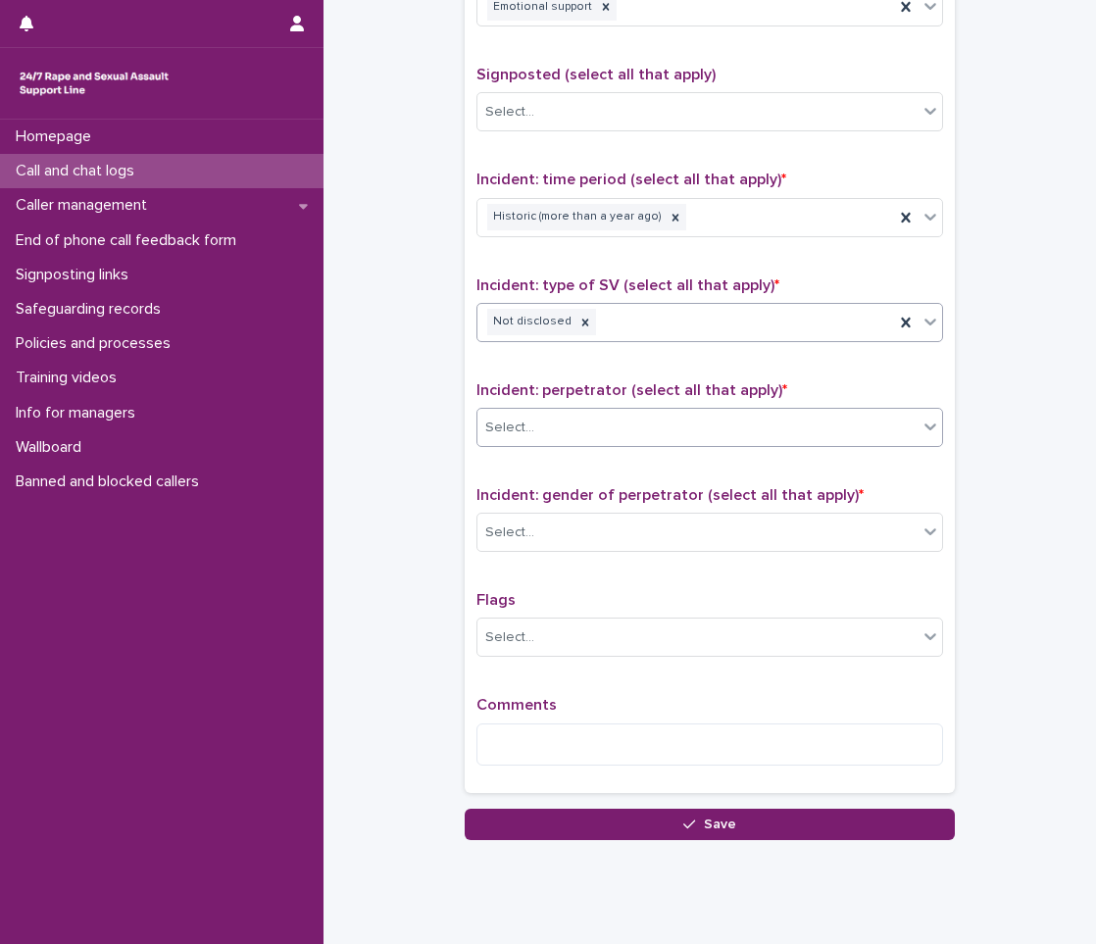
click at [520, 430] on div "Select..." at bounding box center [509, 428] width 49 height 21
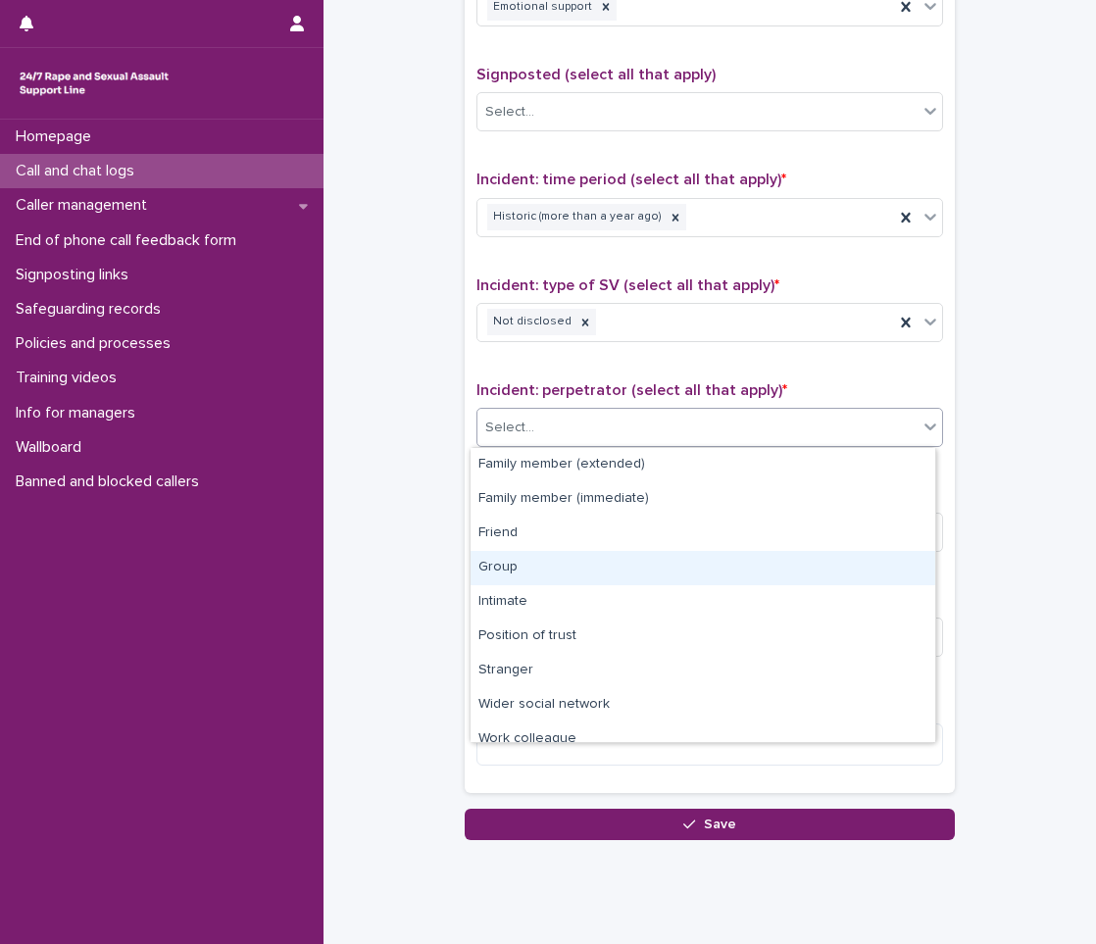
scroll to position [83, 0]
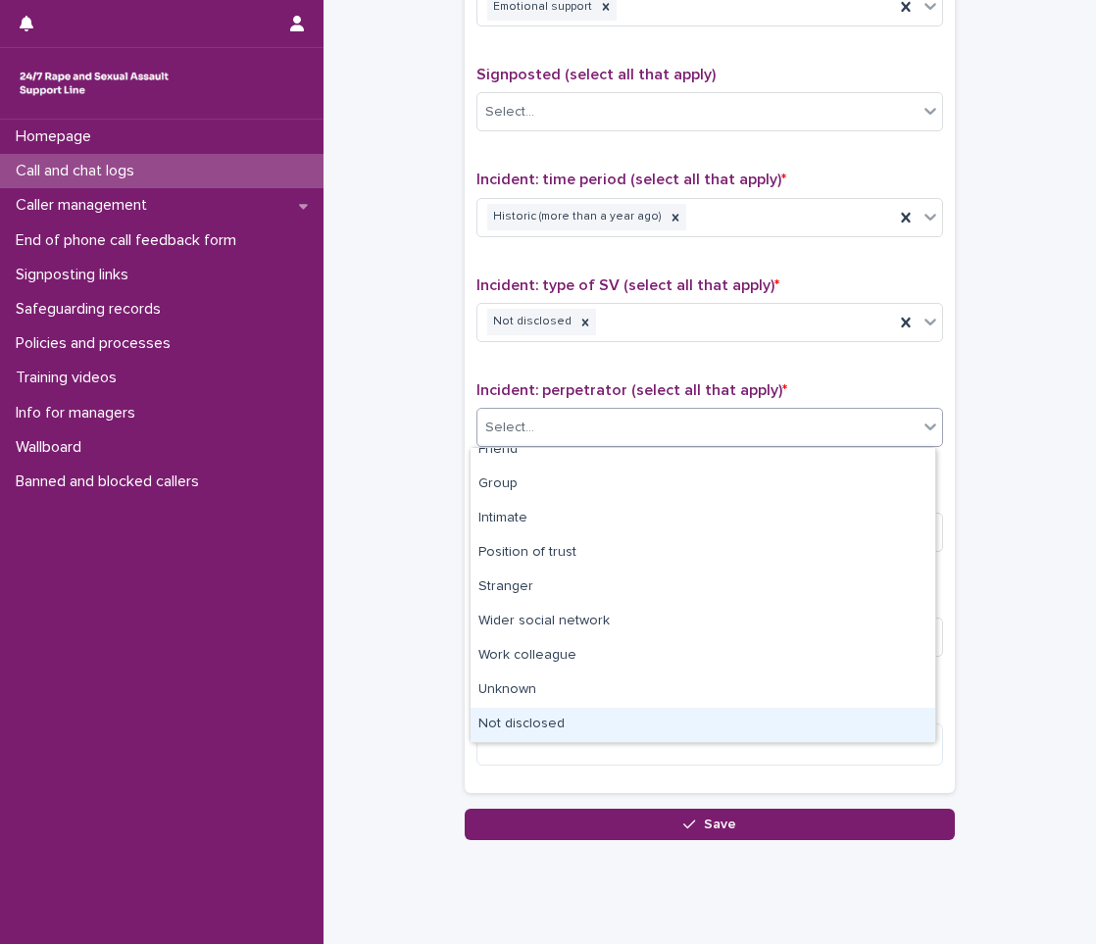
click at [558, 726] on div "Not disclosed" at bounding box center [702, 725] width 465 height 34
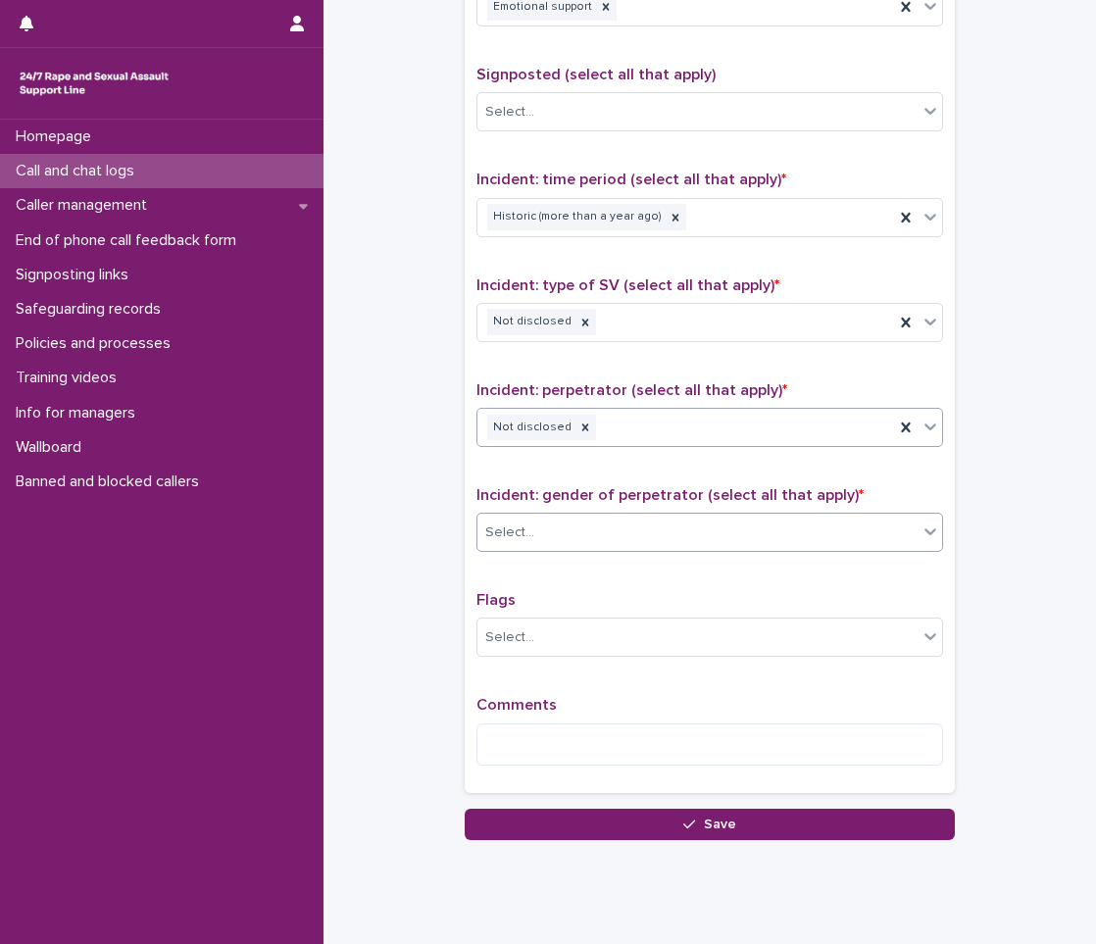
click at [558, 526] on div "Select..." at bounding box center [697, 533] width 440 height 32
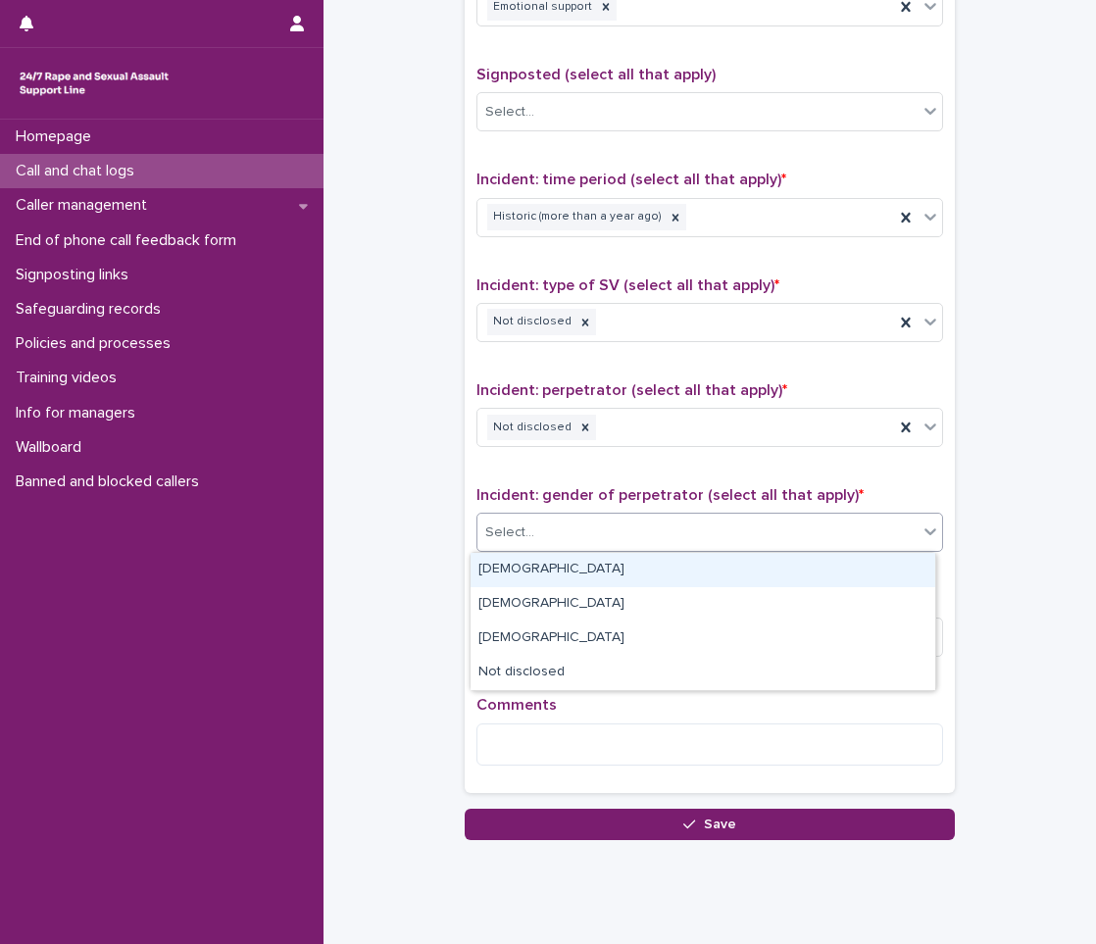
click at [514, 576] on div "[DEMOGRAPHIC_DATA]" at bounding box center [702, 570] width 465 height 34
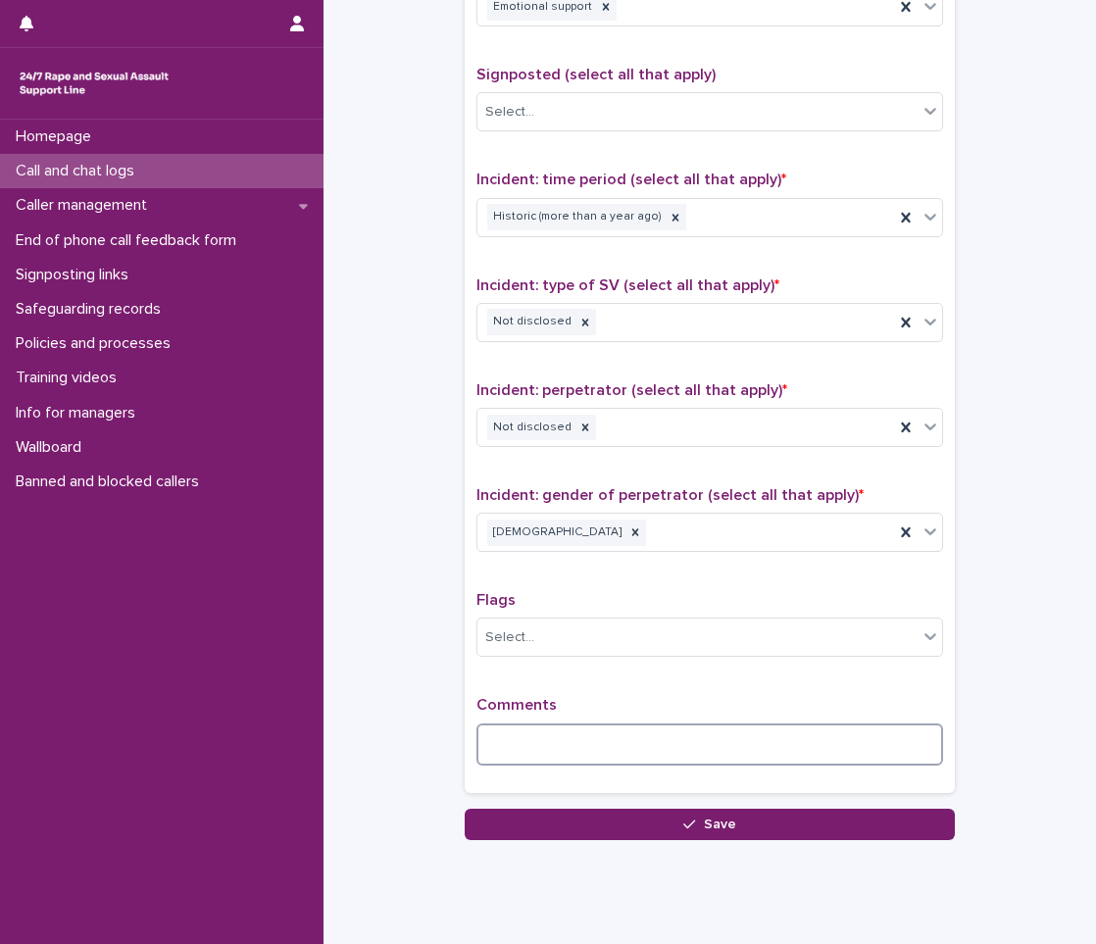
click at [519, 745] on textarea at bounding box center [709, 744] width 467 height 42
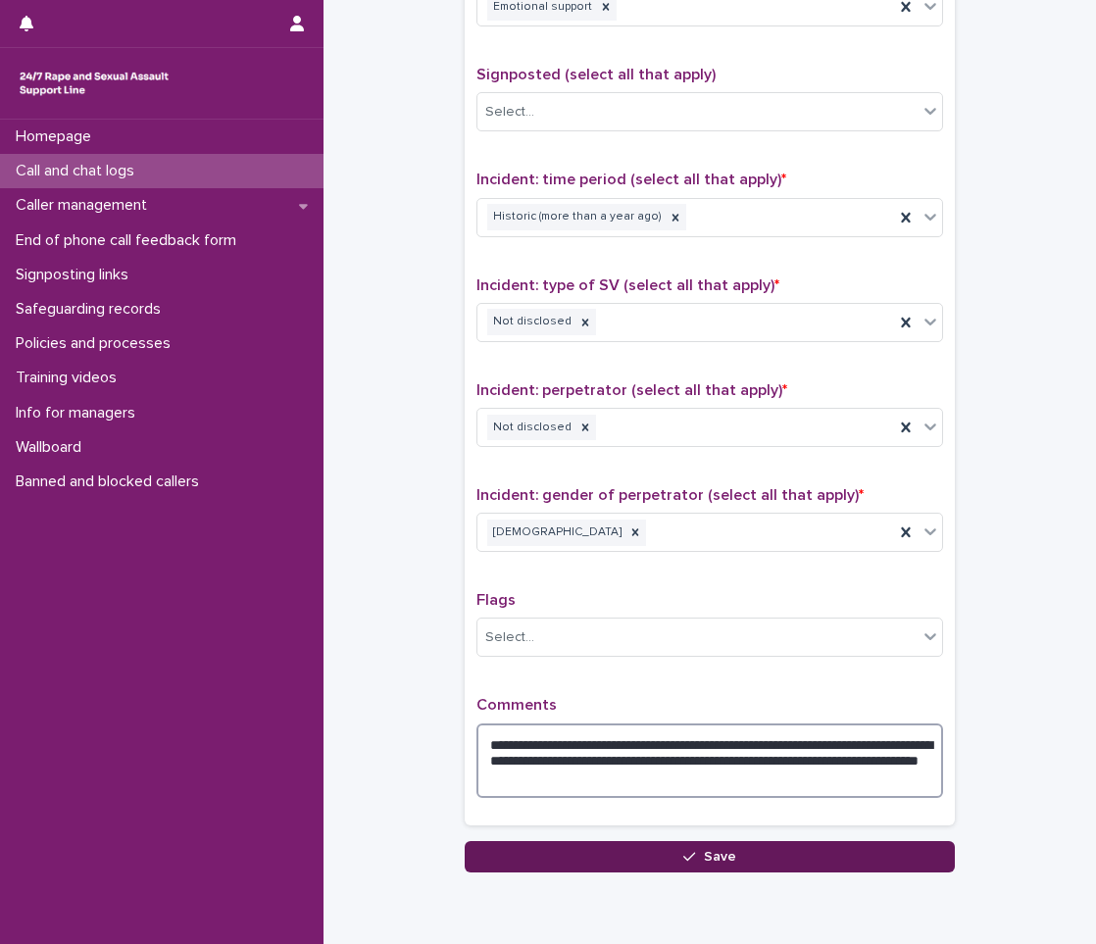
type textarea "**********"
click at [557, 852] on button "Save" at bounding box center [710, 856] width 490 height 31
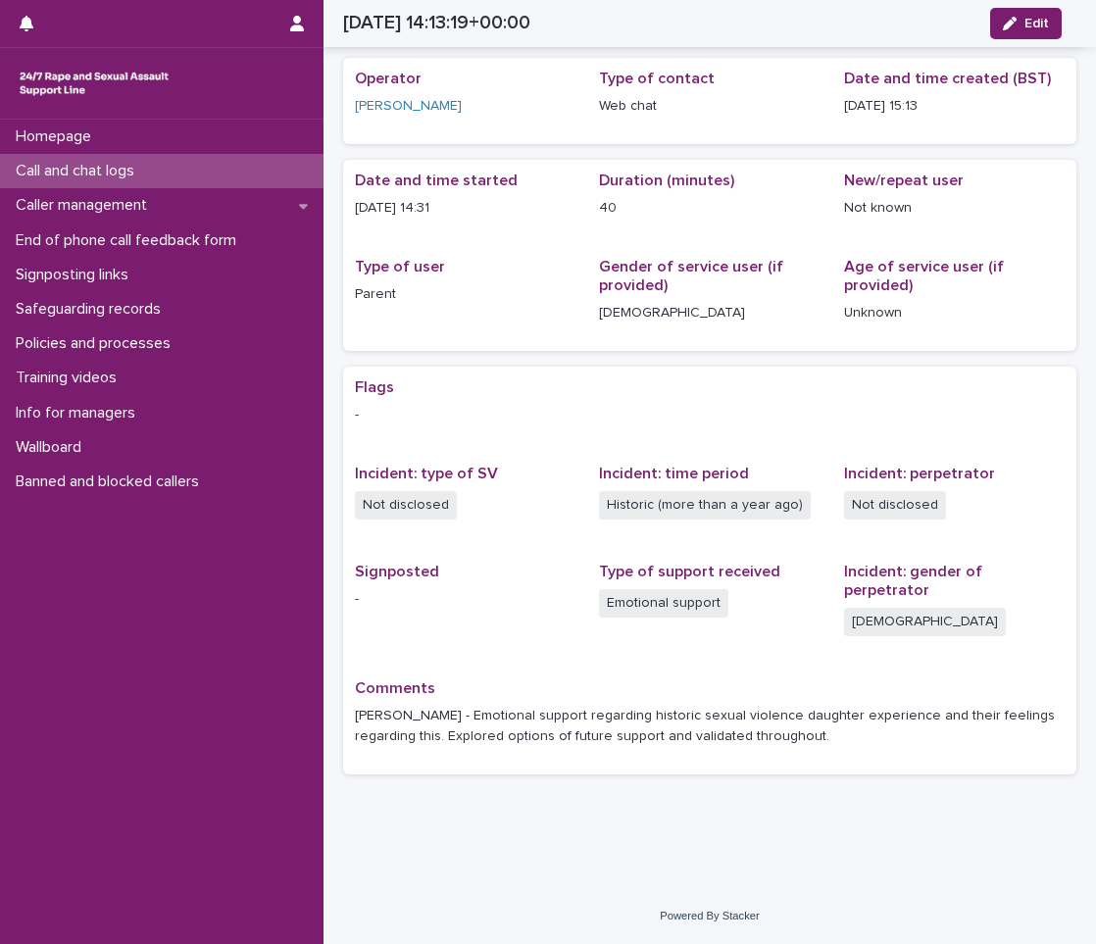
scroll to position [40, 0]
